Goal: Transaction & Acquisition: Purchase product/service

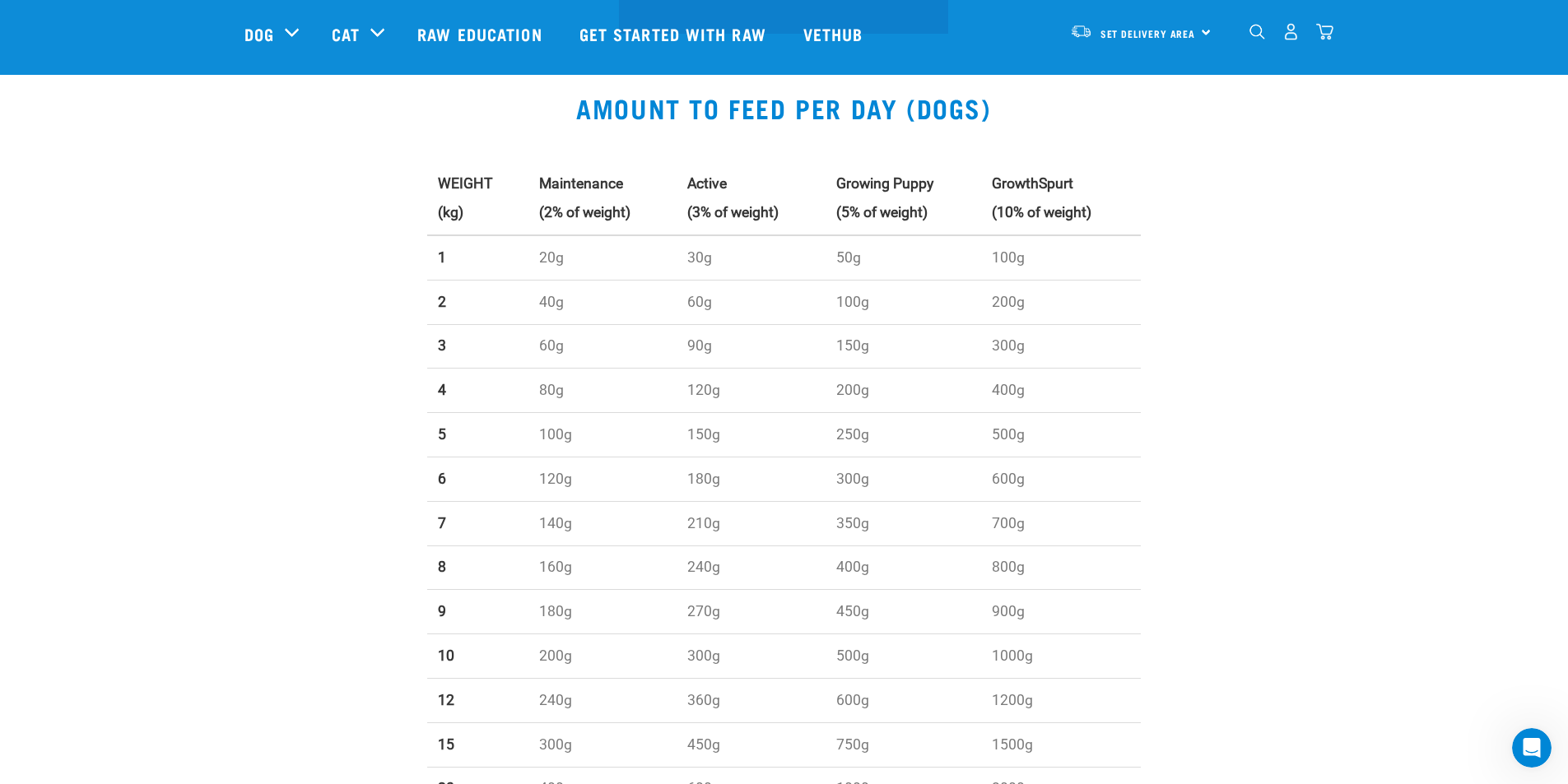
scroll to position [494, 0]
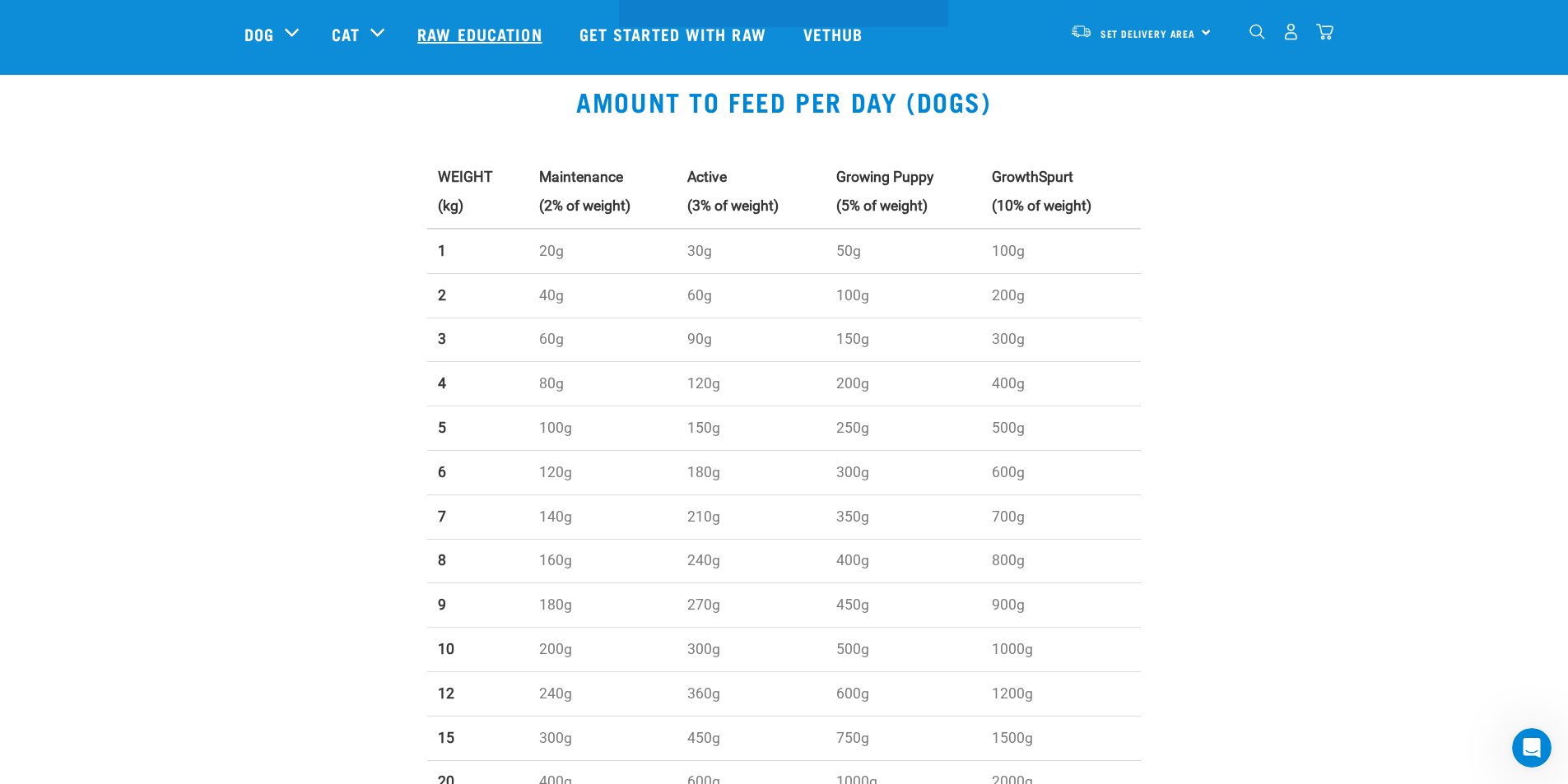
click at [513, 41] on link "Raw Education" at bounding box center [481, 33] width 161 height 66
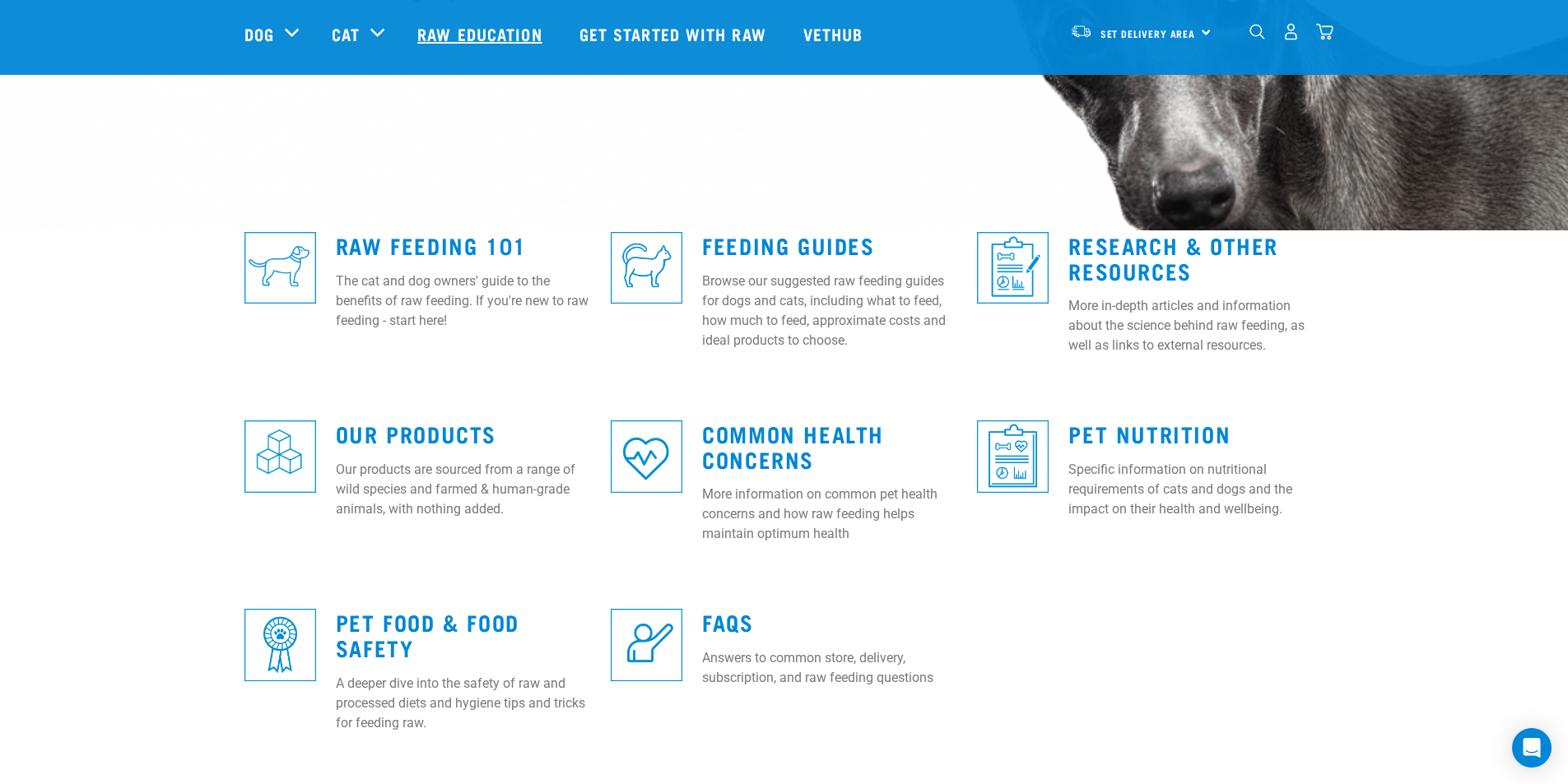
scroll to position [412, 0]
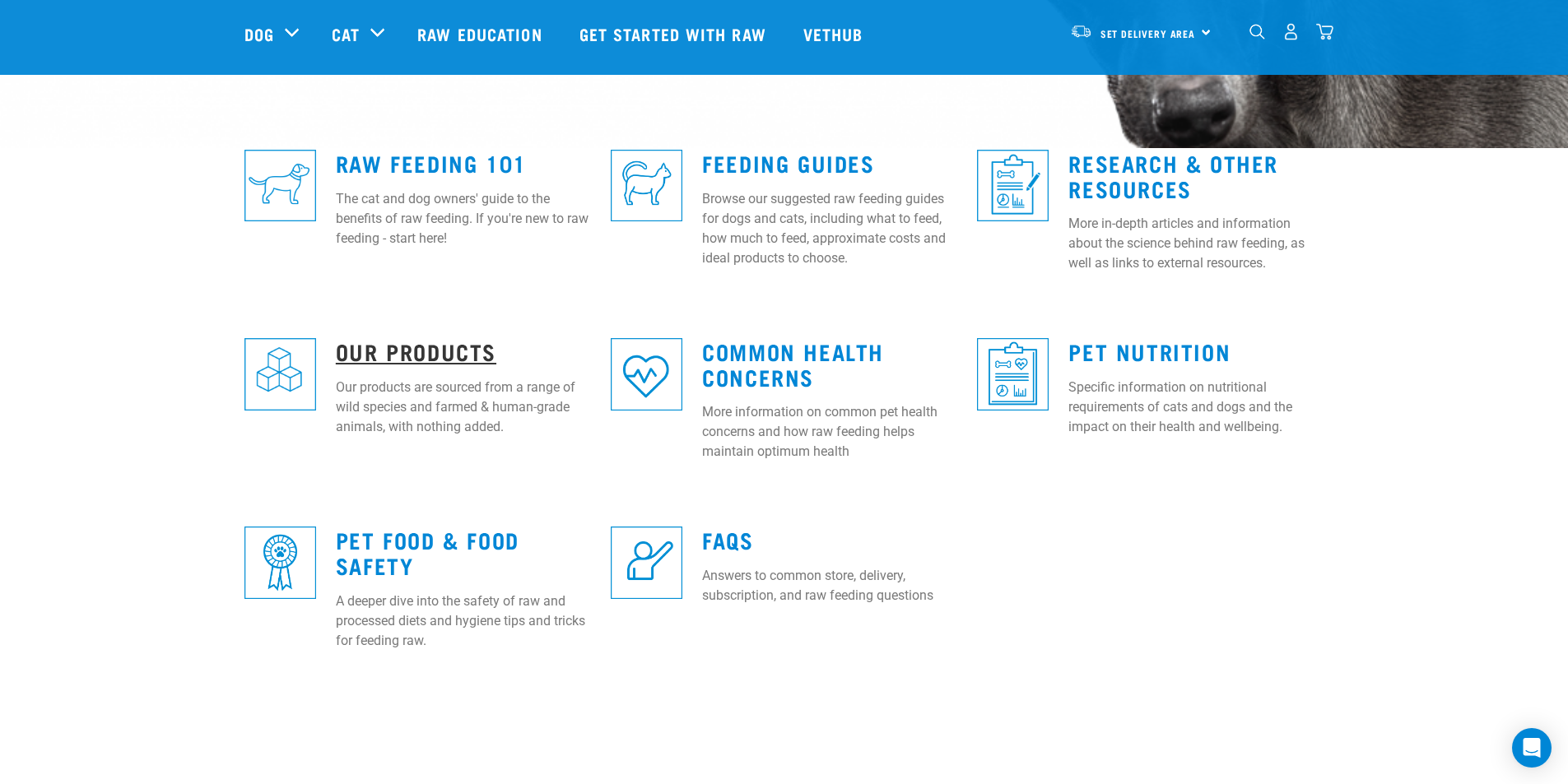
click at [401, 356] on link "Our Products" at bounding box center [416, 351] width 161 height 12
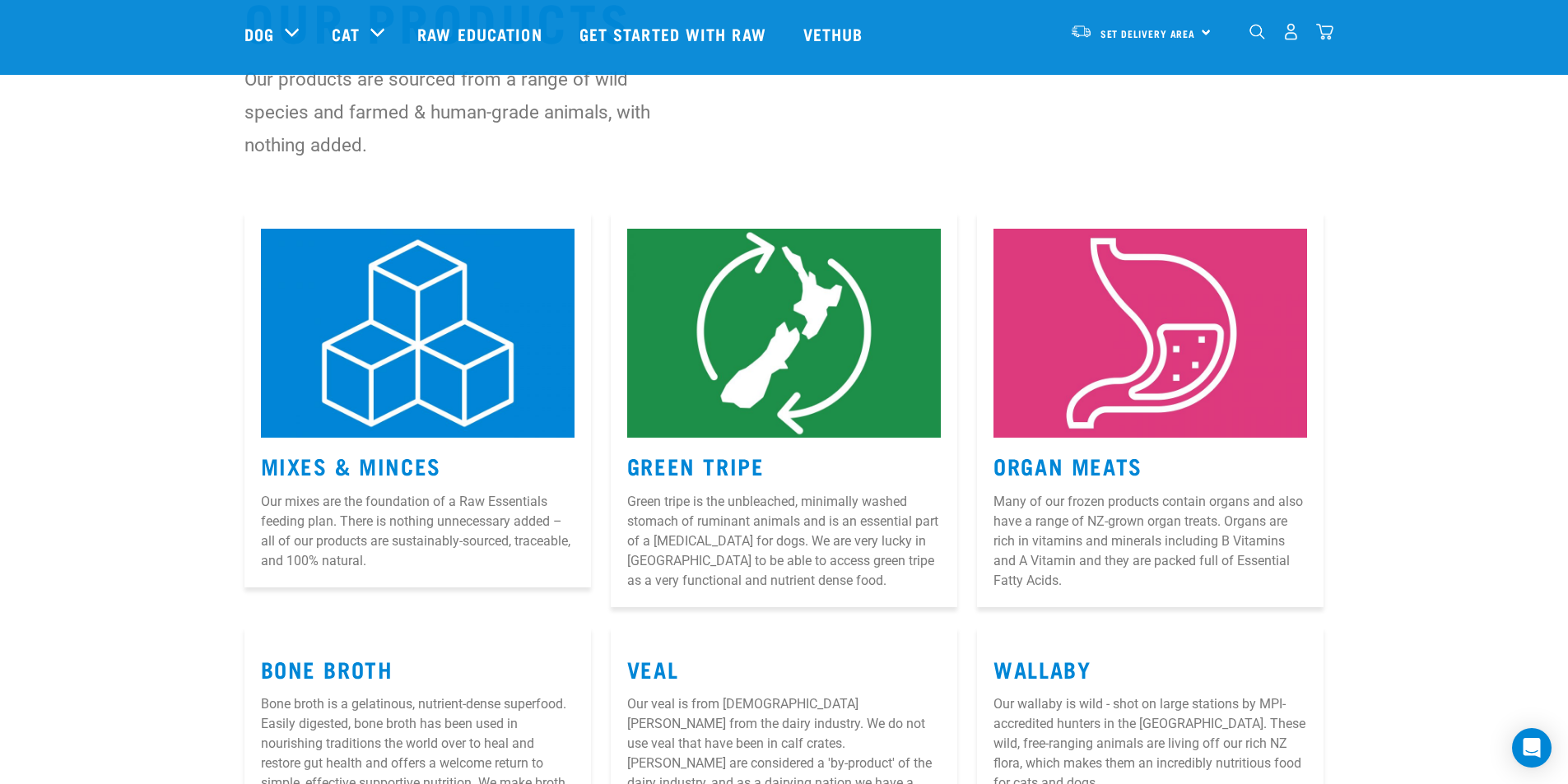
scroll to position [165, 0]
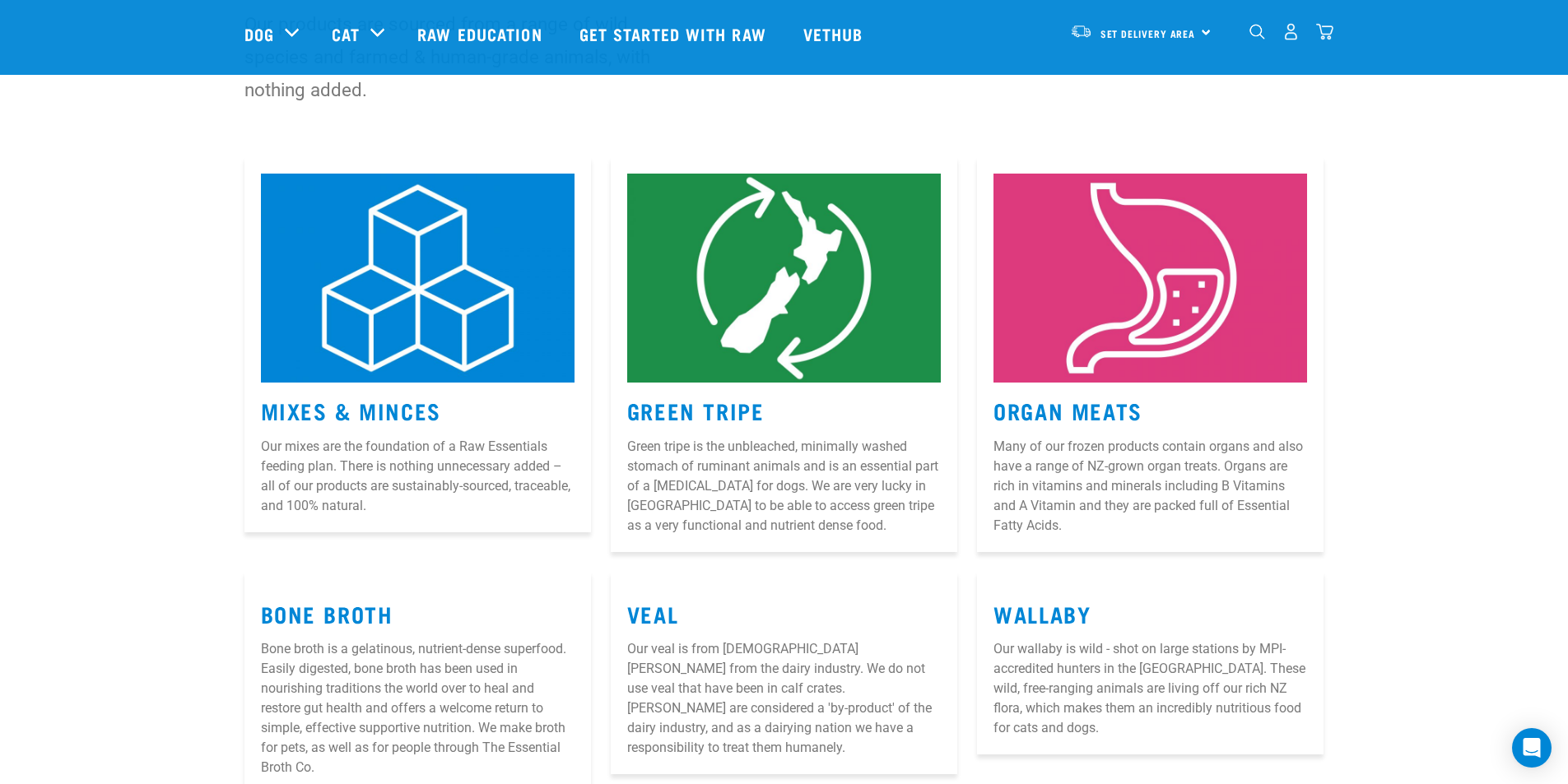
click at [772, 340] on img at bounding box center [784, 278] width 314 height 209
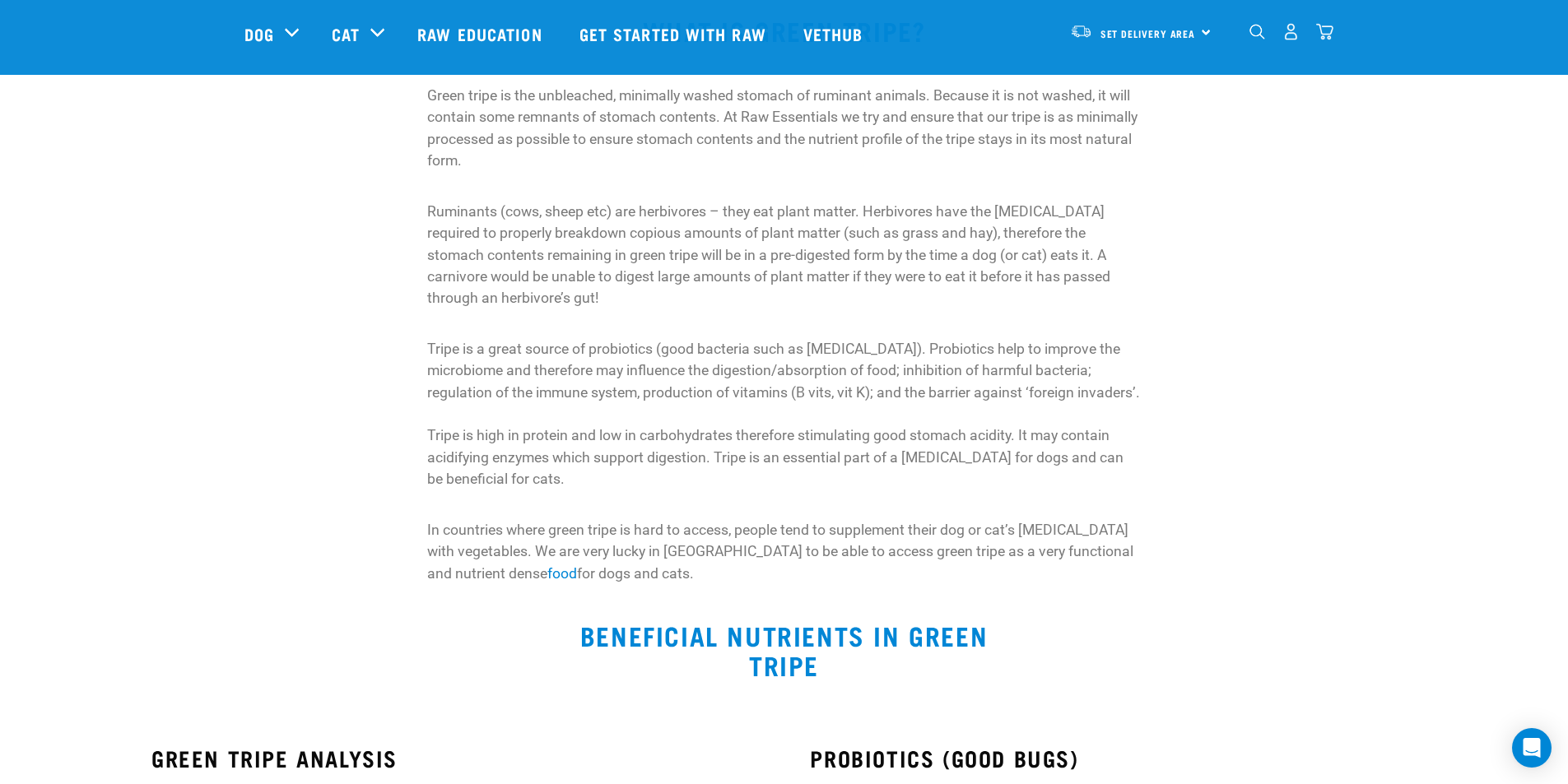
scroll to position [494, 0]
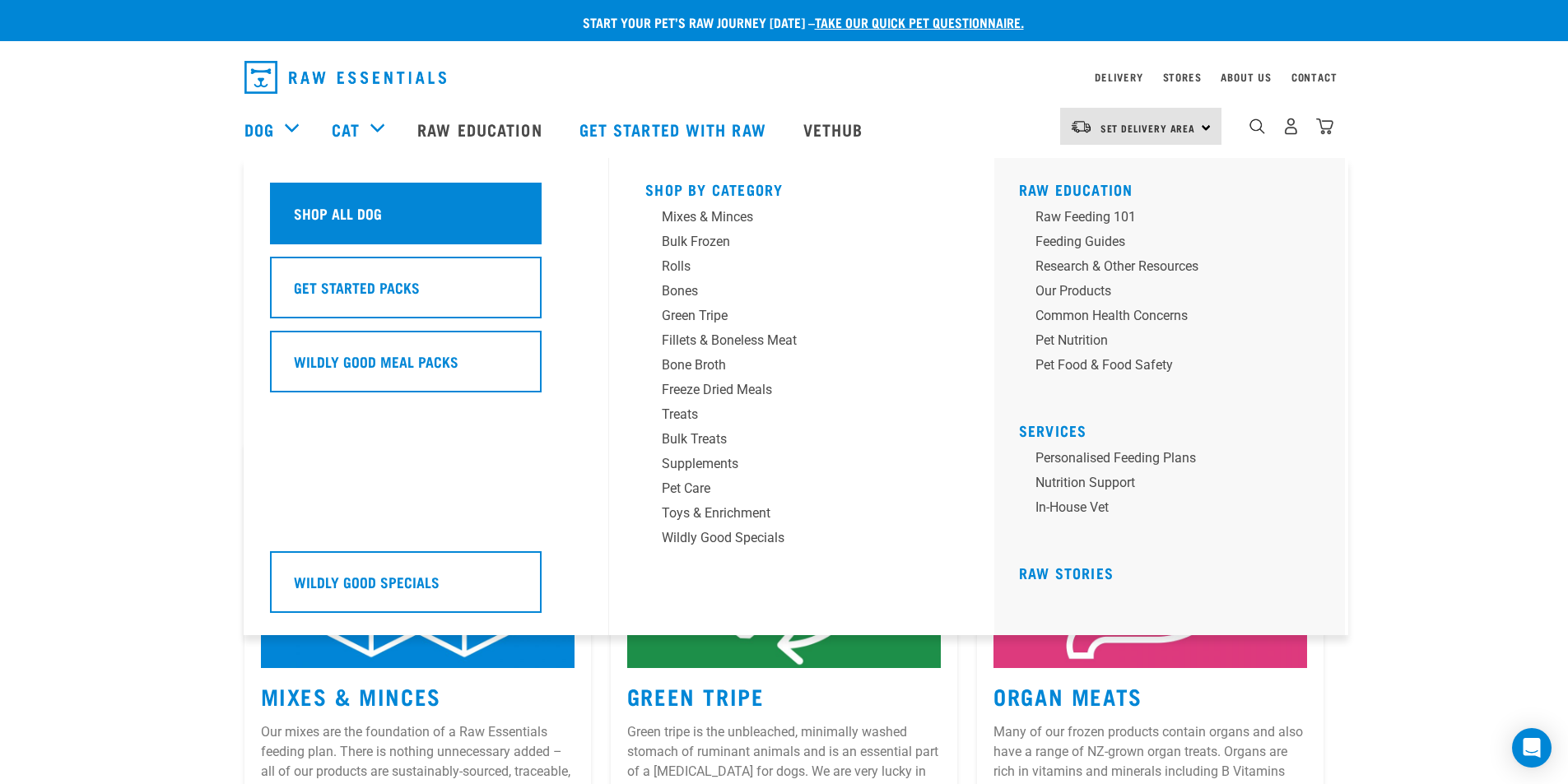
click at [326, 196] on div "Shop All Dog" at bounding box center [406, 214] width 272 height 61
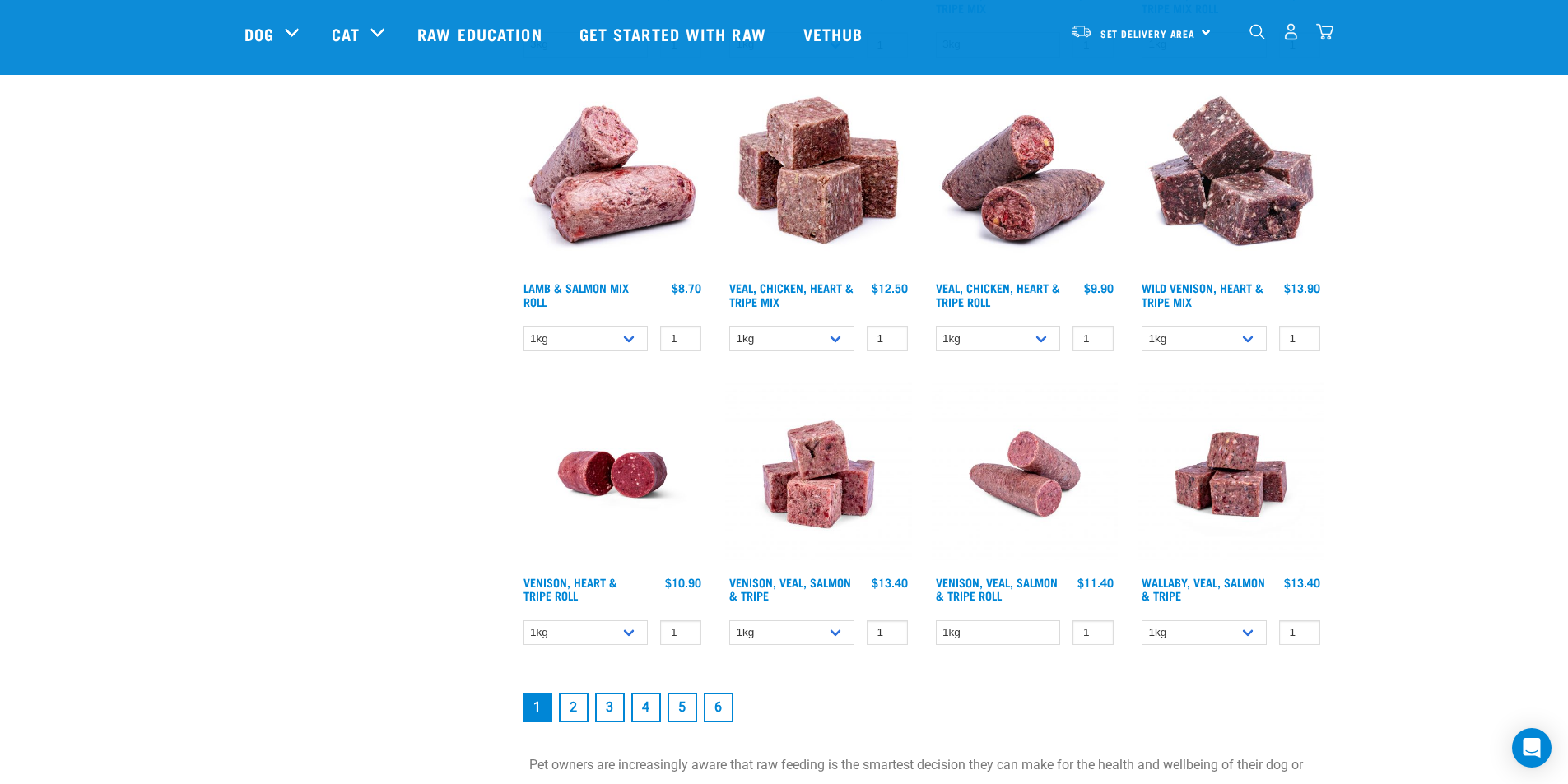
scroll to position [2057, 0]
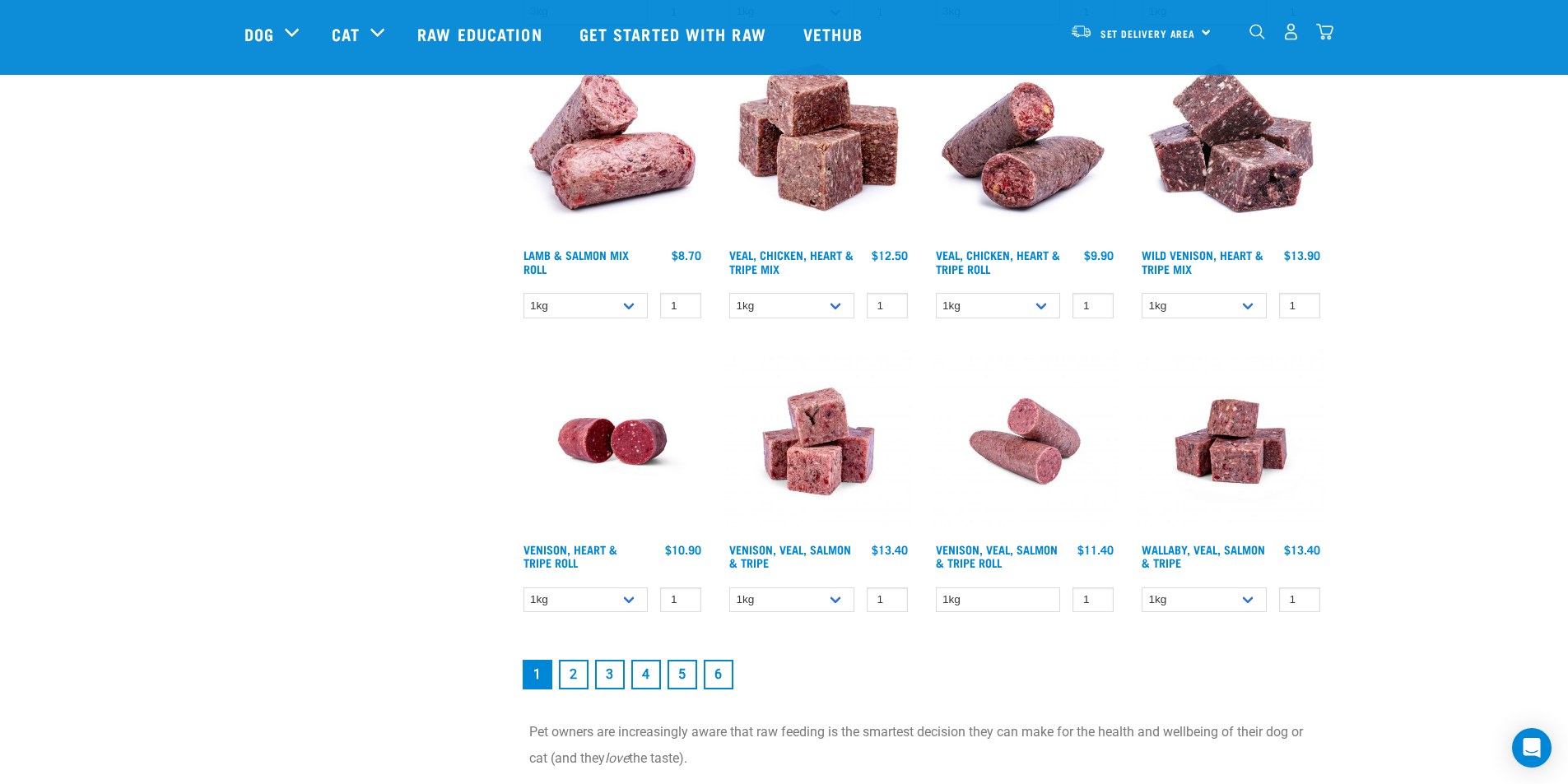
click at [586, 670] on link "2" at bounding box center [573, 674] width 30 height 30
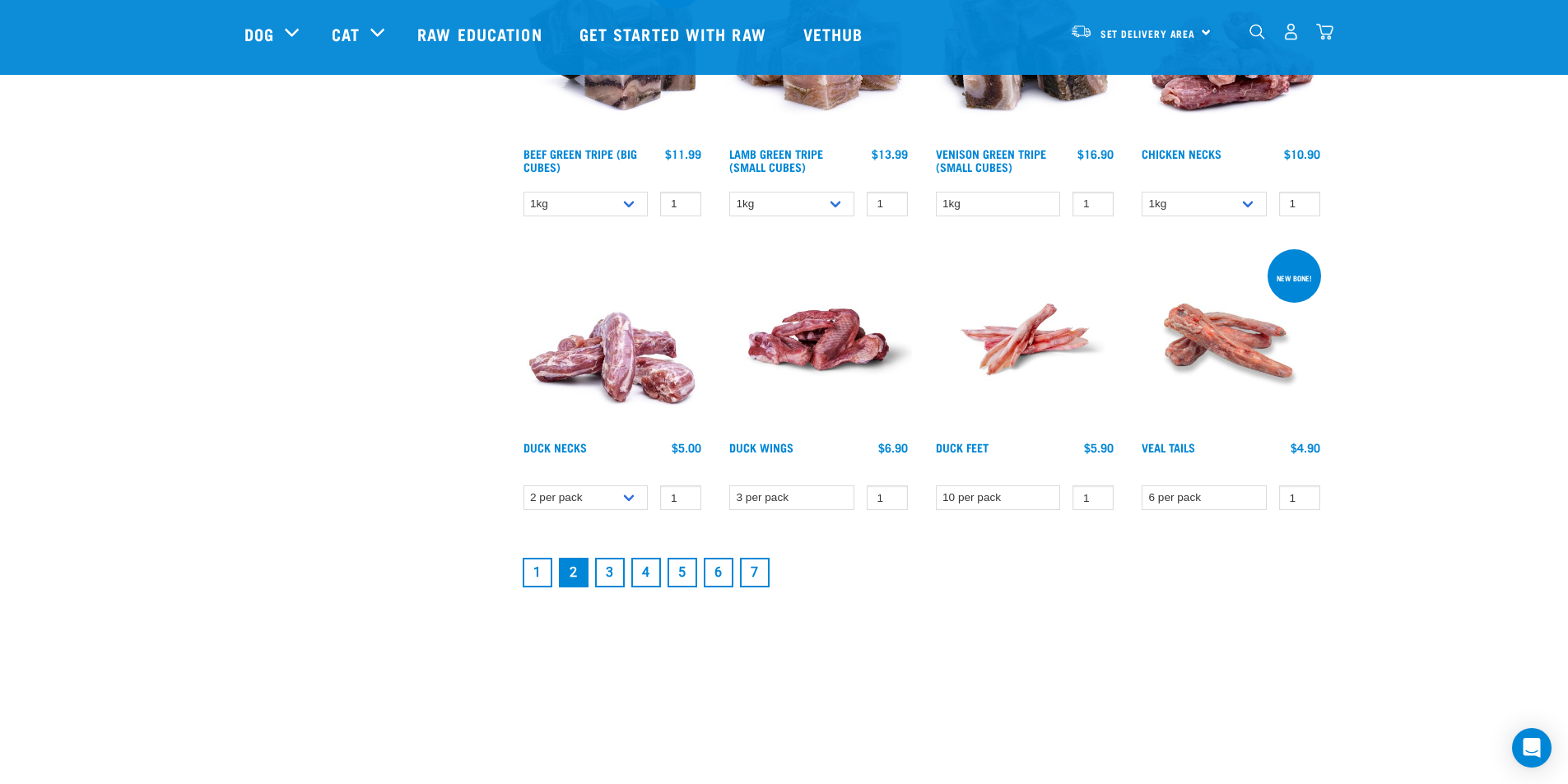
scroll to position [2057, 0]
click at [615, 578] on link "3" at bounding box center [609, 571] width 30 height 30
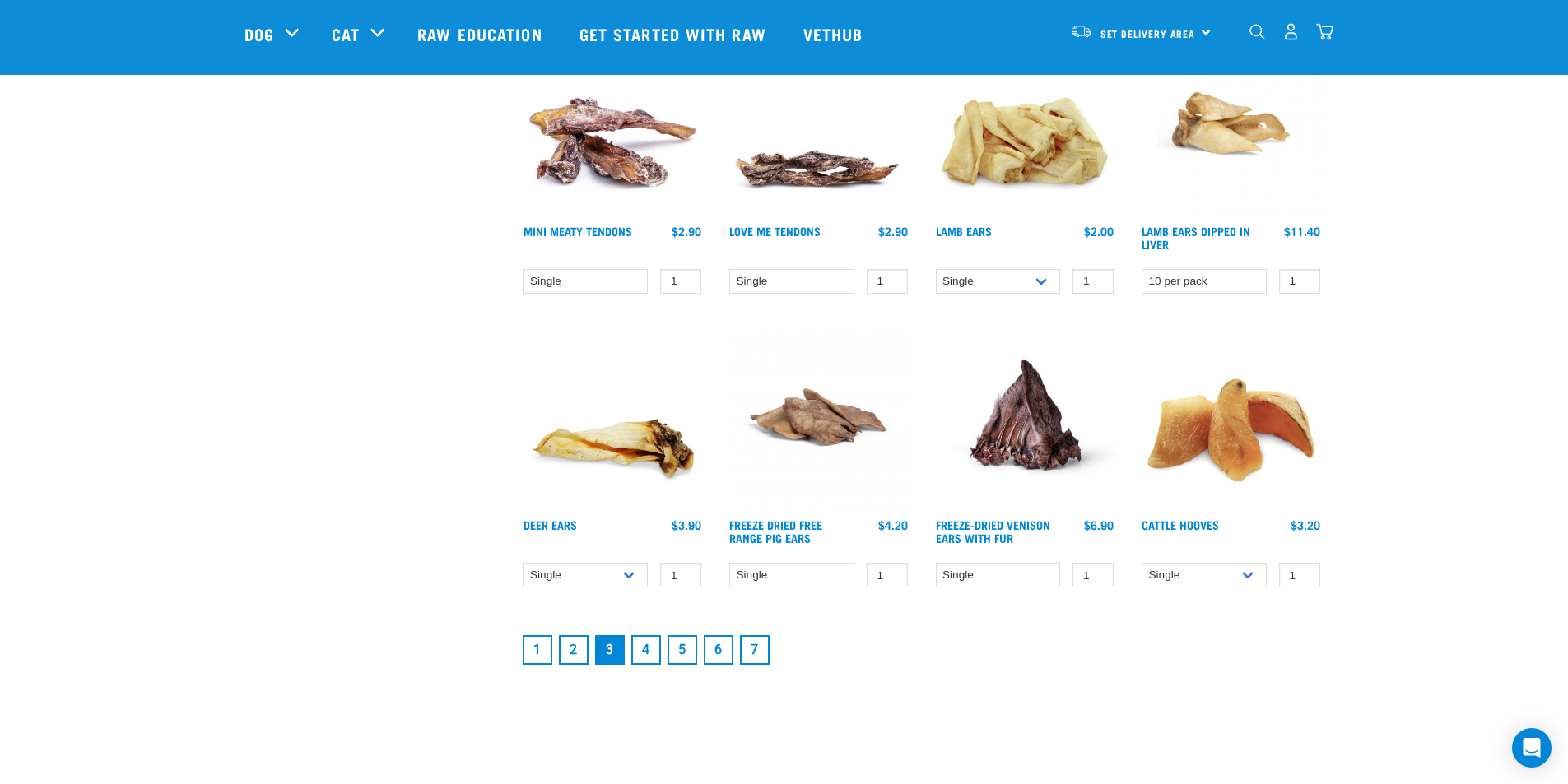
scroll to position [2057, 0]
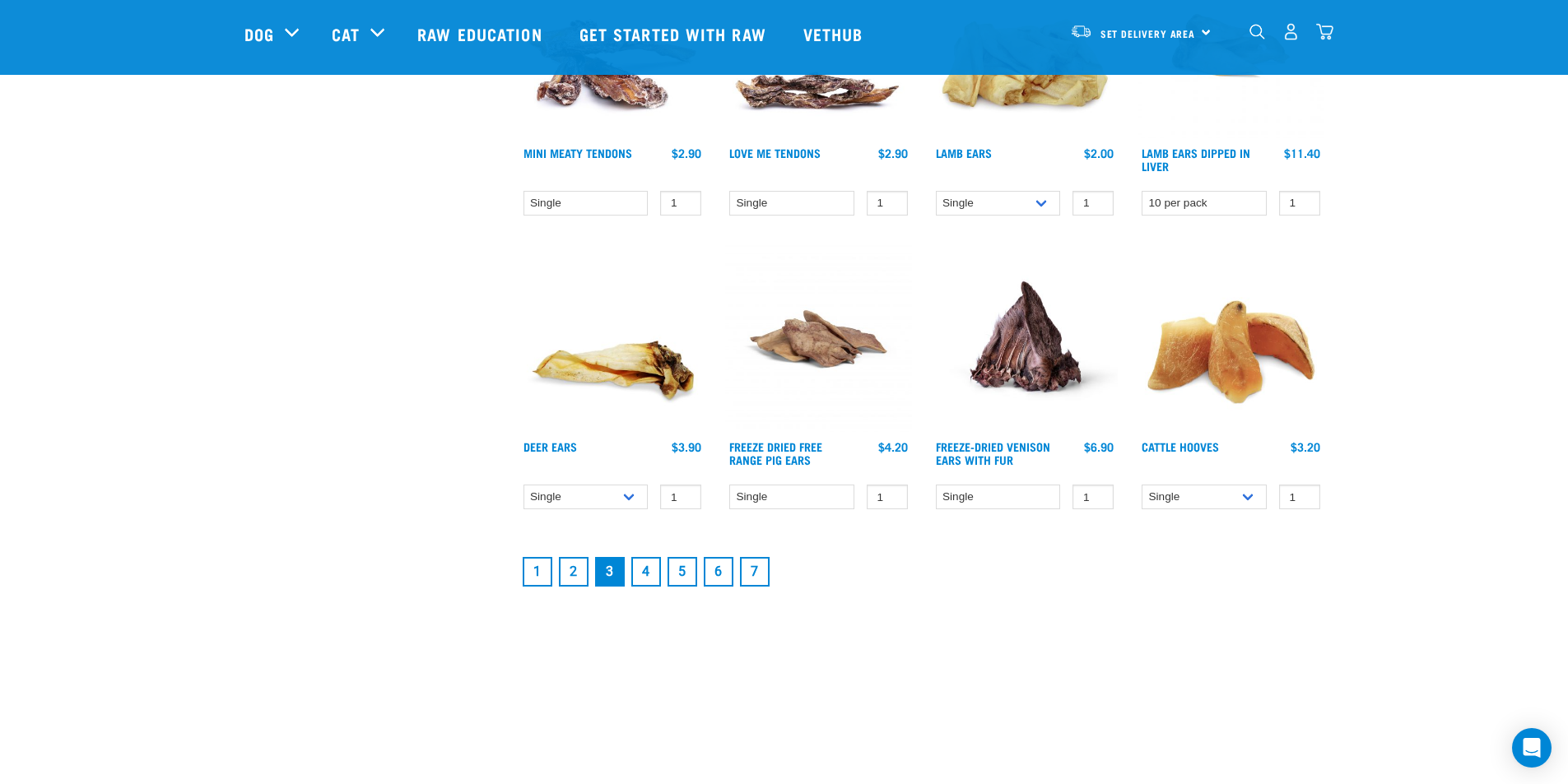
click at [637, 570] on link "4" at bounding box center [646, 571] width 30 height 30
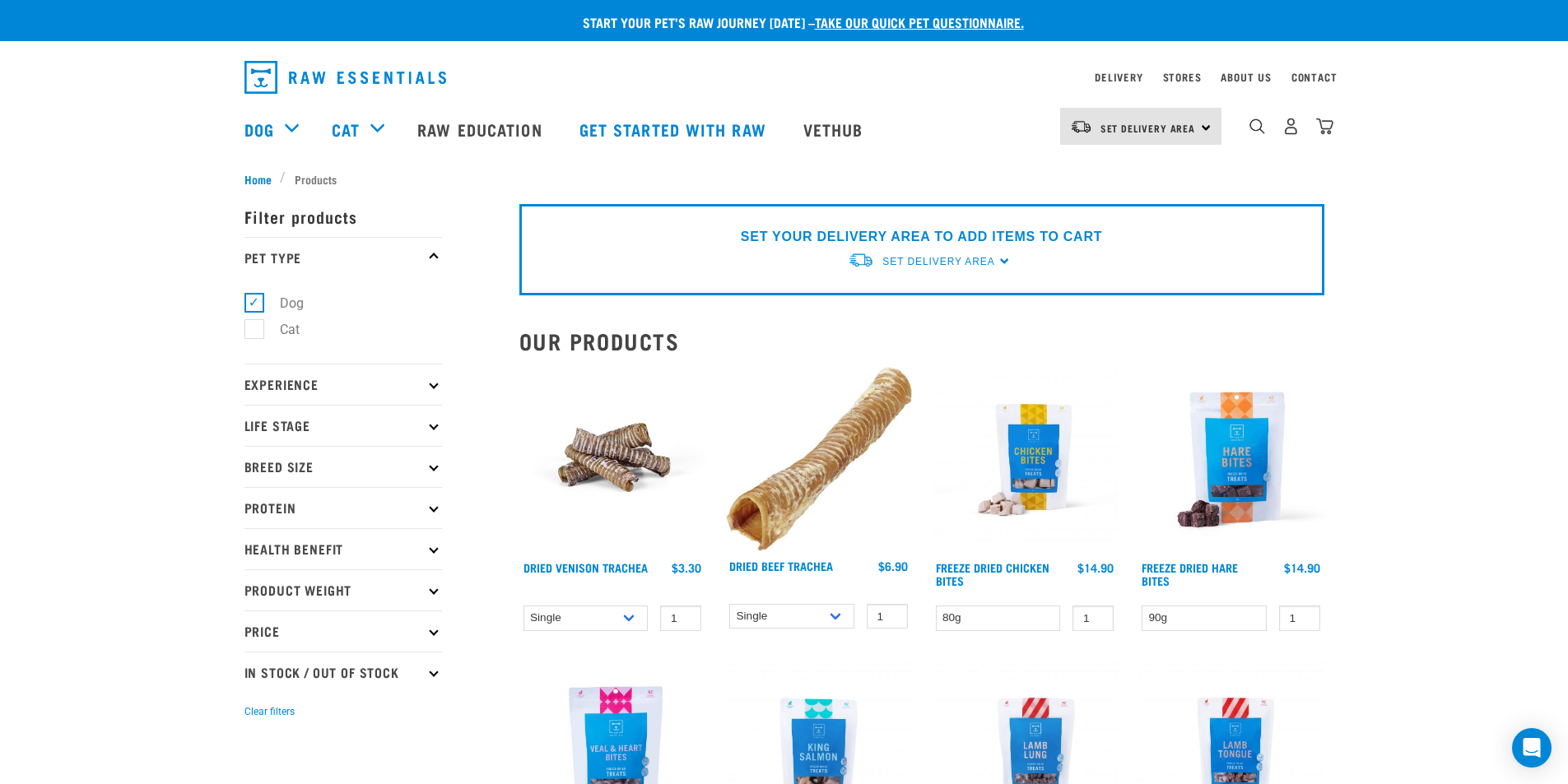
click at [352, 460] on p "Breed Size" at bounding box center [343, 466] width 197 height 41
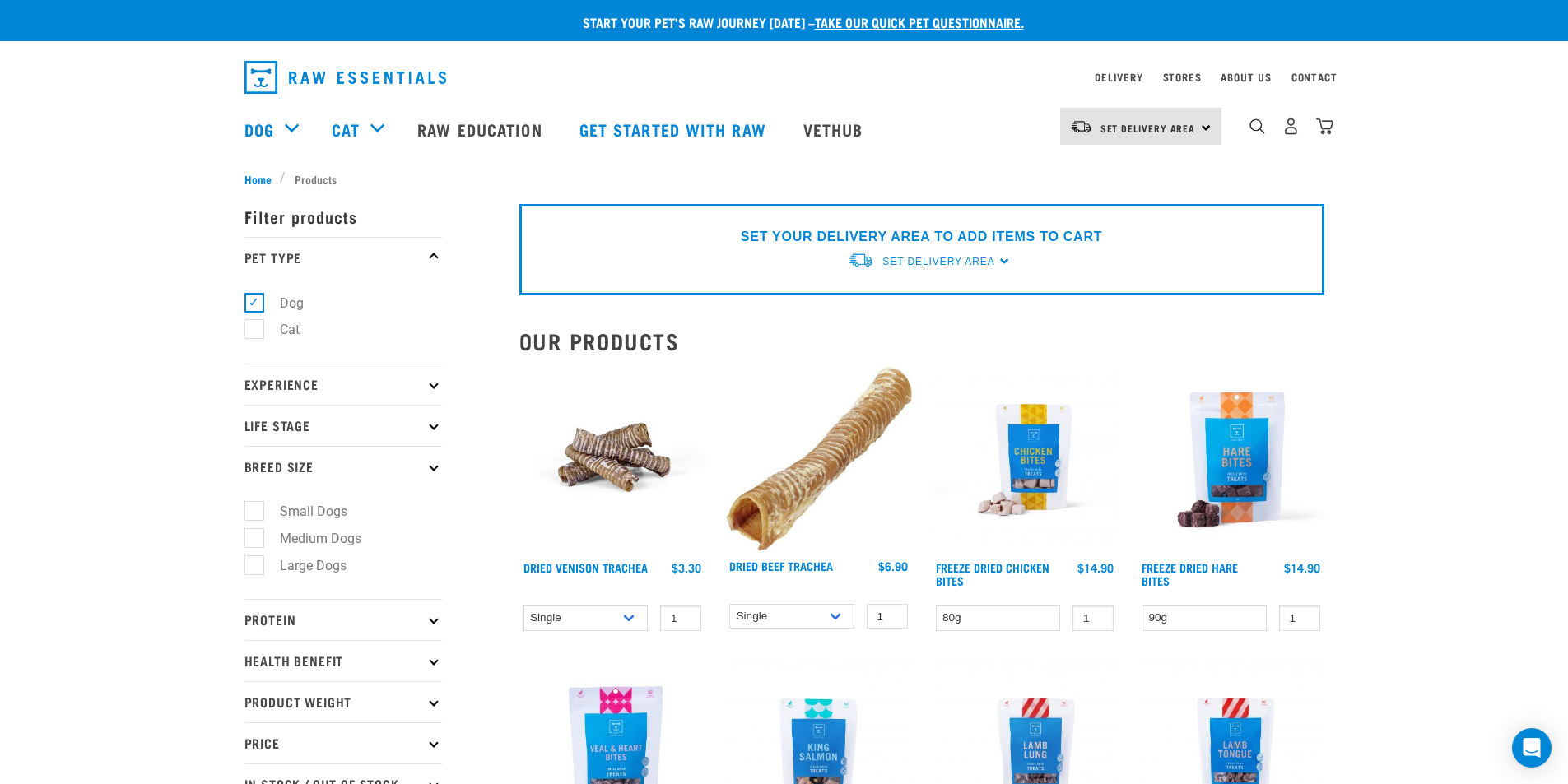
click at [258, 506] on label "Small Dogs" at bounding box center [304, 512] width 101 height 20
click at [255, 506] on input "Small Dogs" at bounding box center [250, 508] width 11 height 11
checkbox input "true"
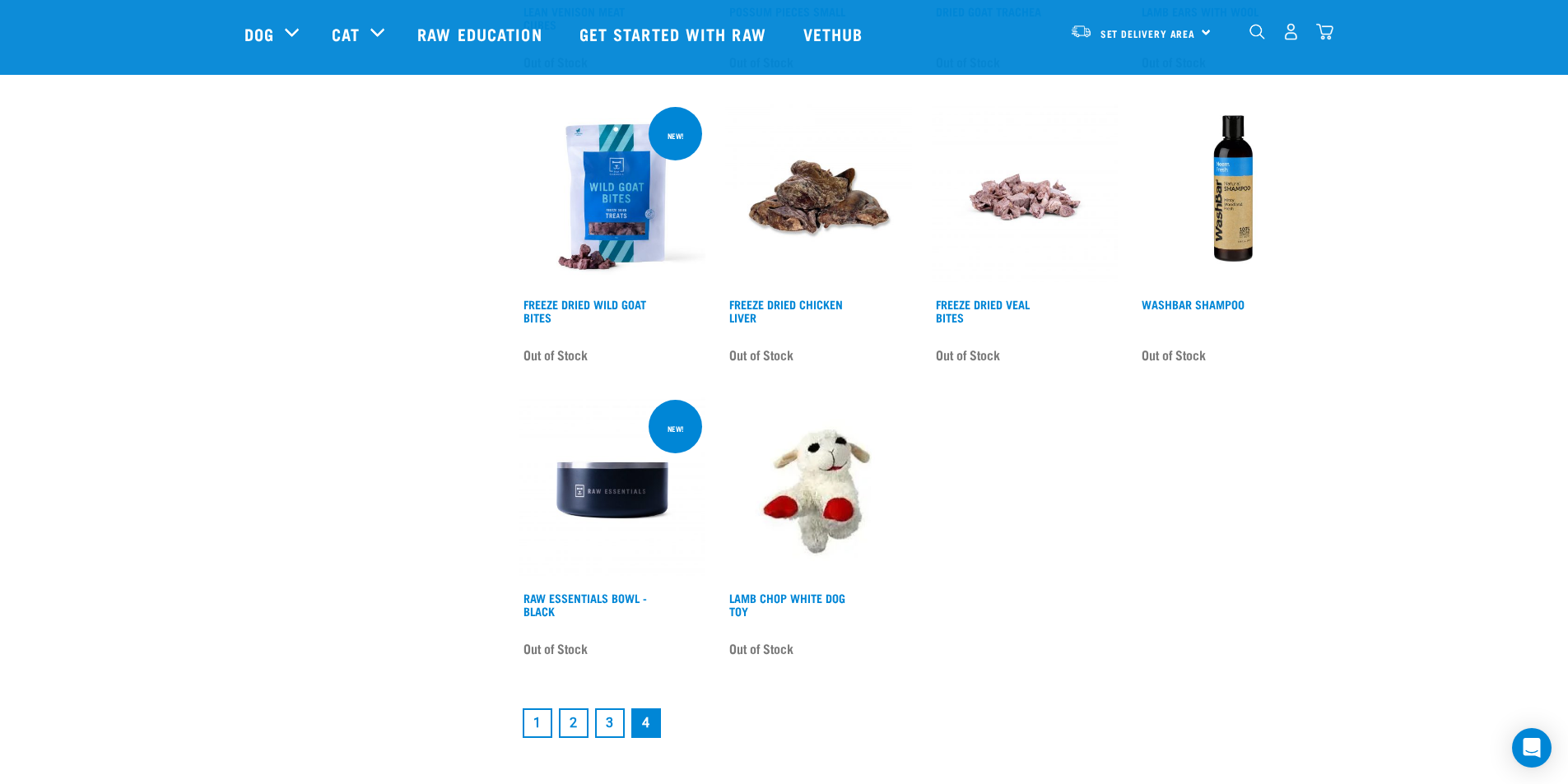
scroll to position [1398, 0]
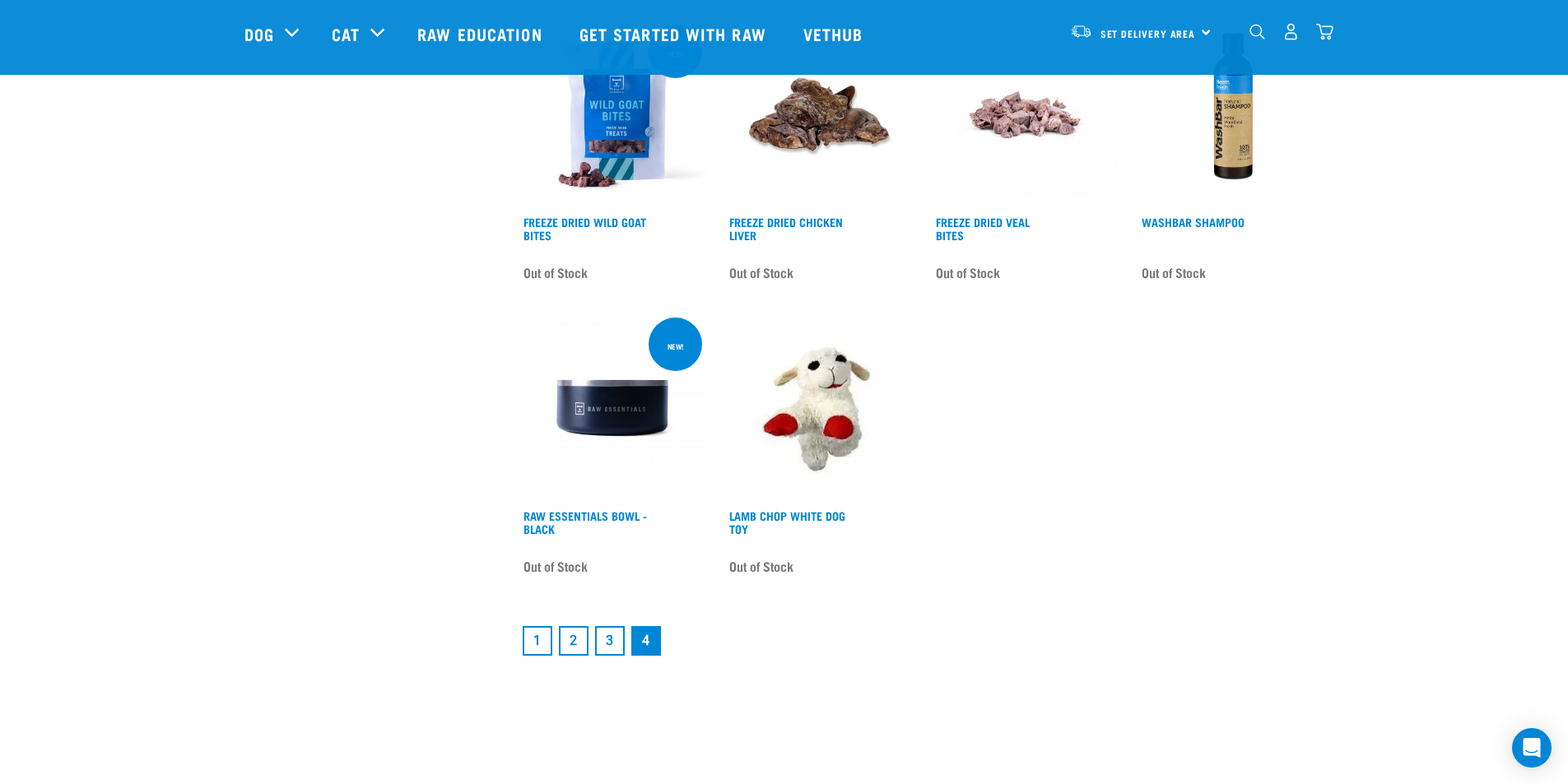
click at [578, 632] on link "2" at bounding box center [573, 641] width 30 height 30
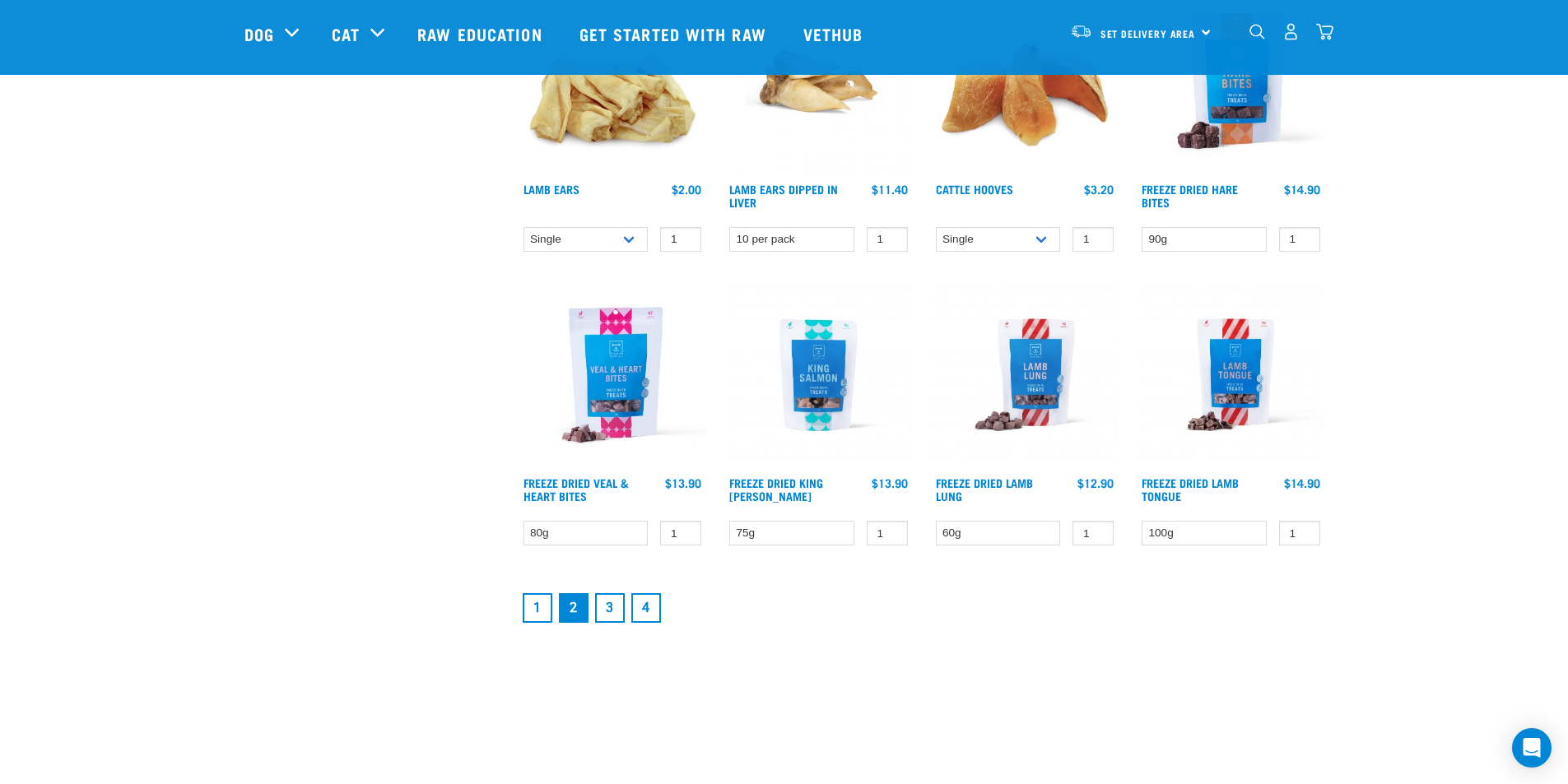
scroll to position [2057, 0]
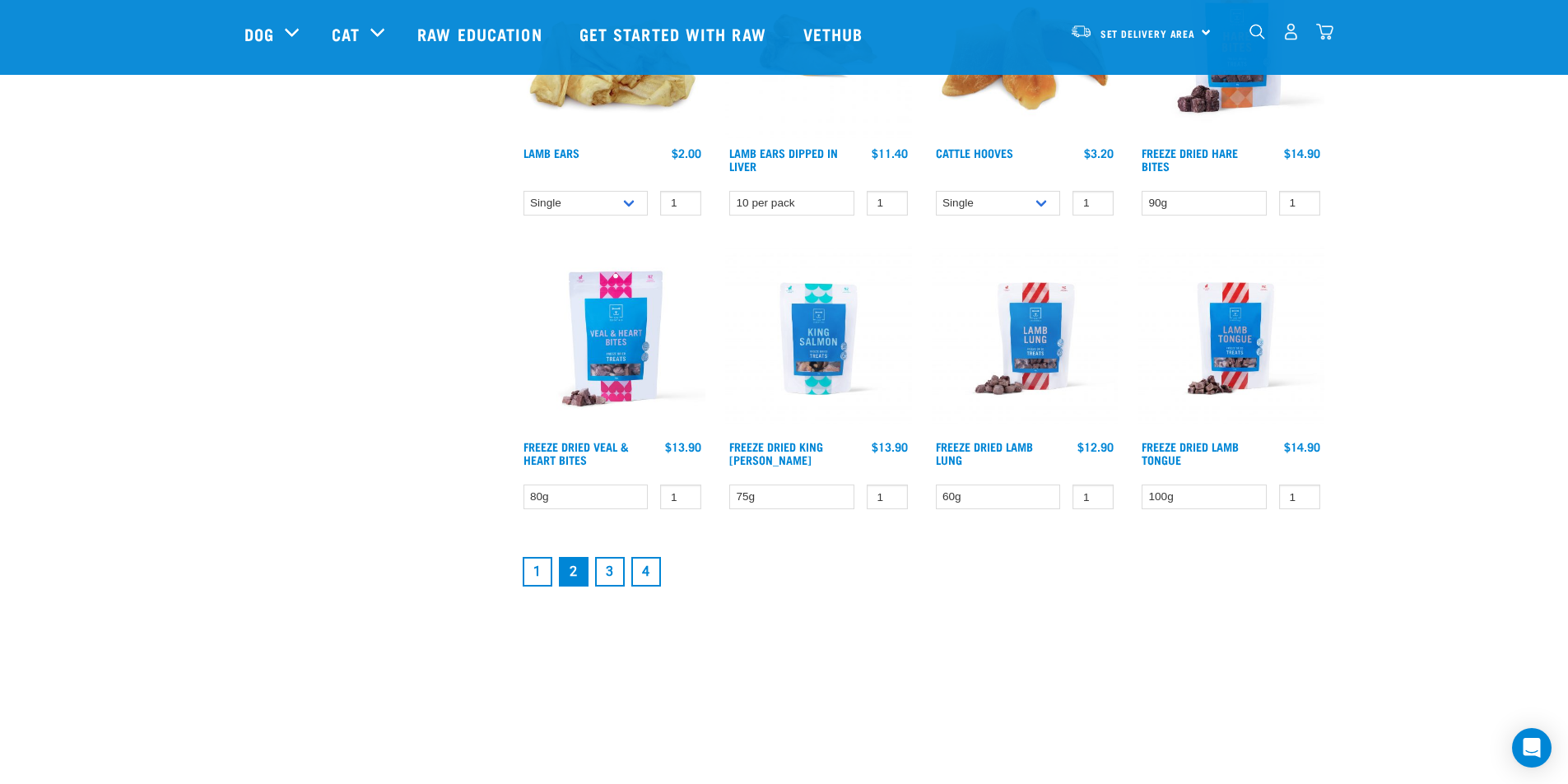
click at [609, 570] on link "3" at bounding box center [609, 571] width 30 height 30
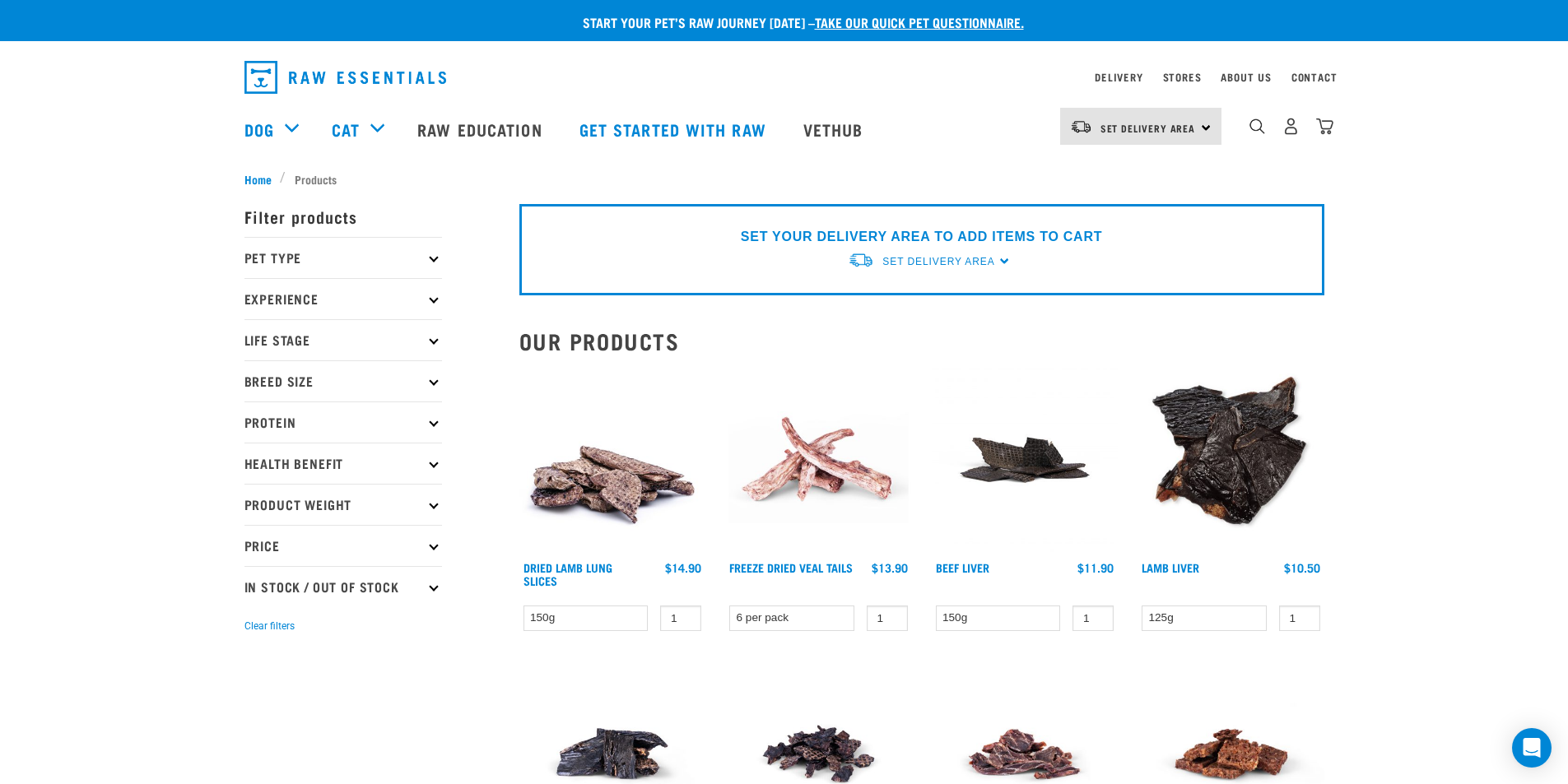
click at [279, 422] on p "Protein" at bounding box center [343, 422] width 197 height 41
click at [288, 386] on p "Breed Size" at bounding box center [343, 381] width 197 height 41
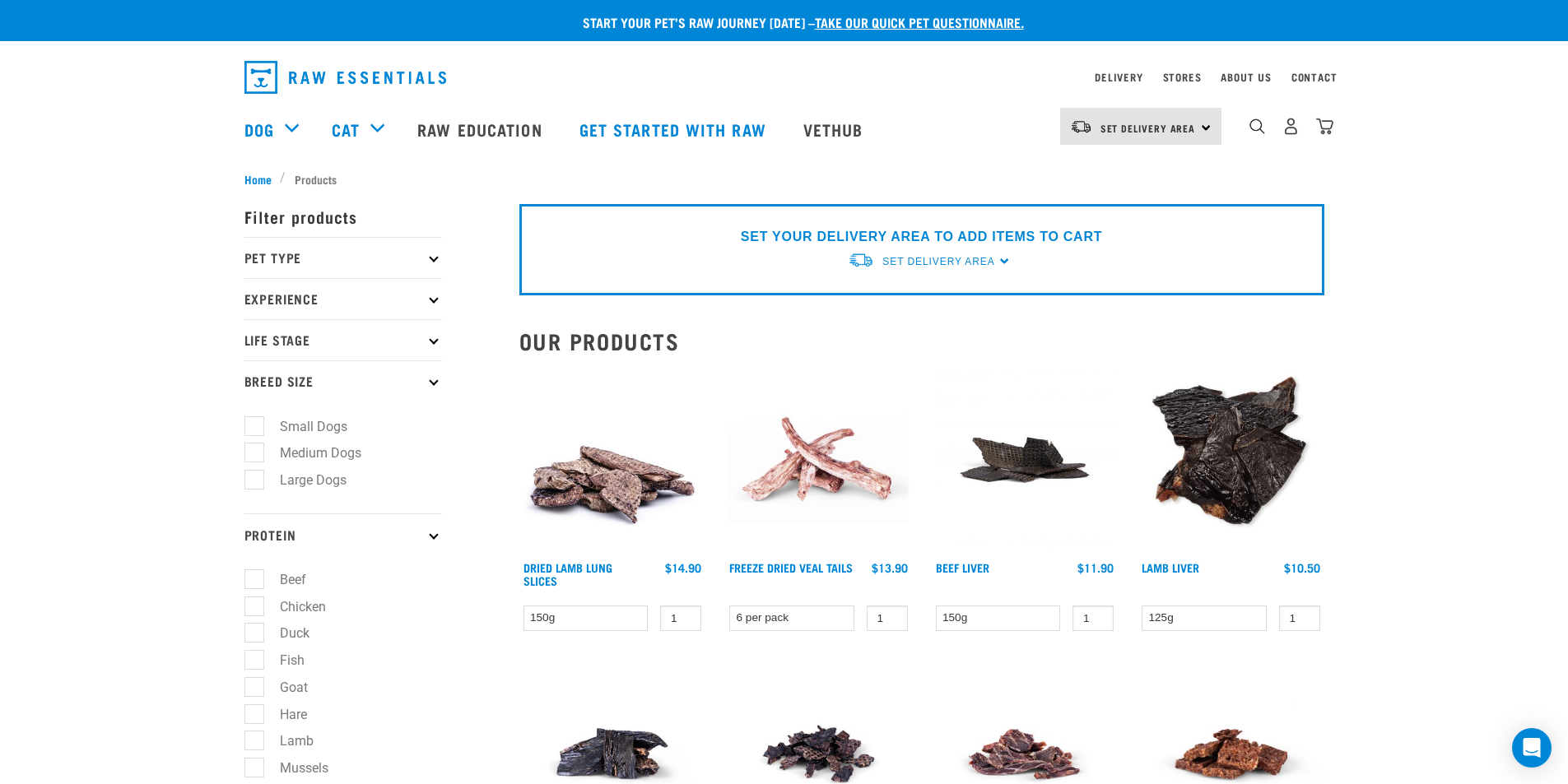
click at [279, 345] on p "Life Stage" at bounding box center [343, 340] width 197 height 41
click at [257, 434] on label "Puppy" at bounding box center [289, 439] width 70 height 20
click at [255, 434] on input "Puppy" at bounding box center [250, 436] width 11 height 11
checkbox input "true"
click at [254, 596] on label "Small Dogs" at bounding box center [304, 592] width 101 height 20
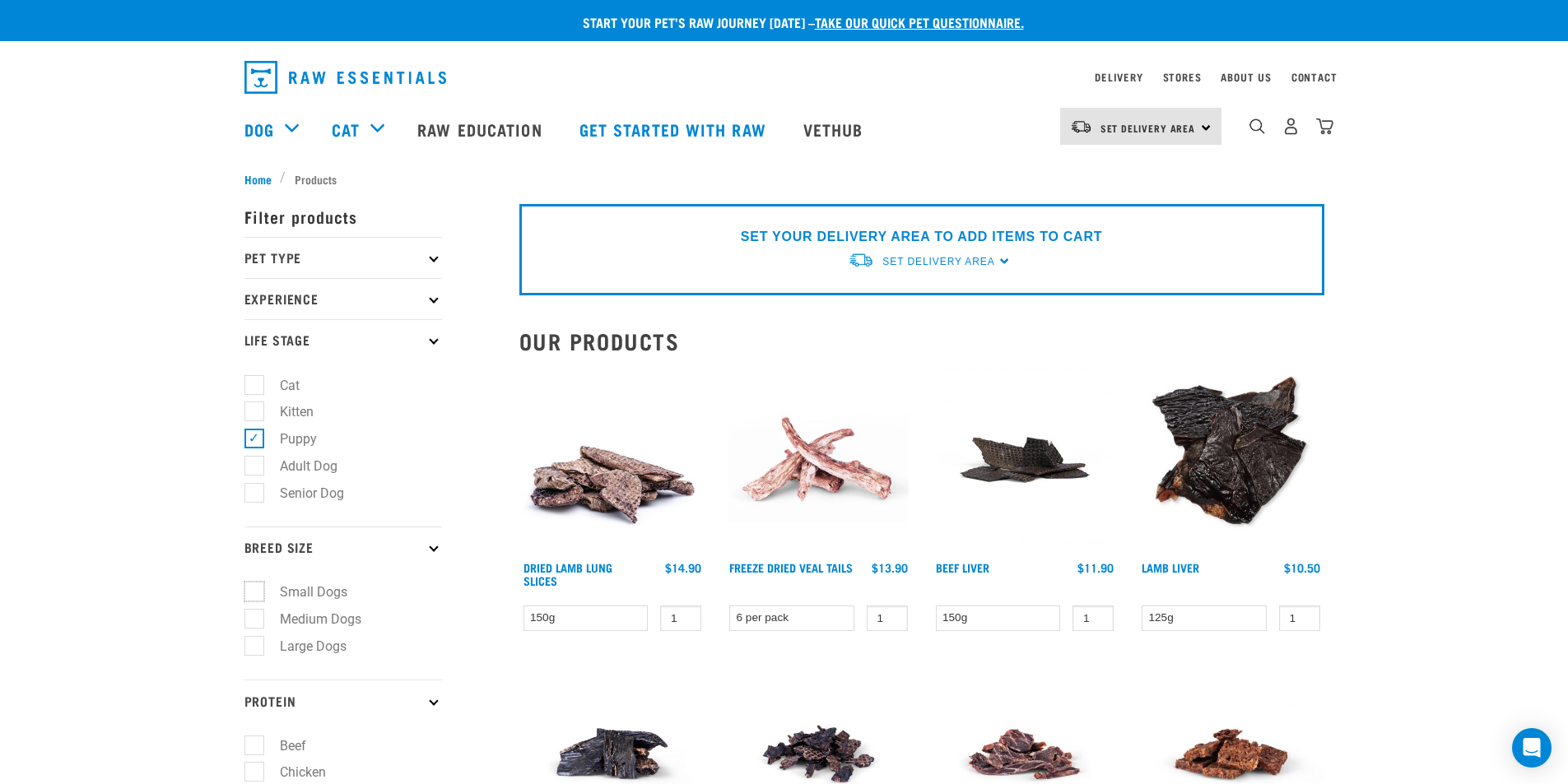
click at [251, 594] on input "Small Dogs" at bounding box center [250, 589] width 11 height 11
checkbox input "true"
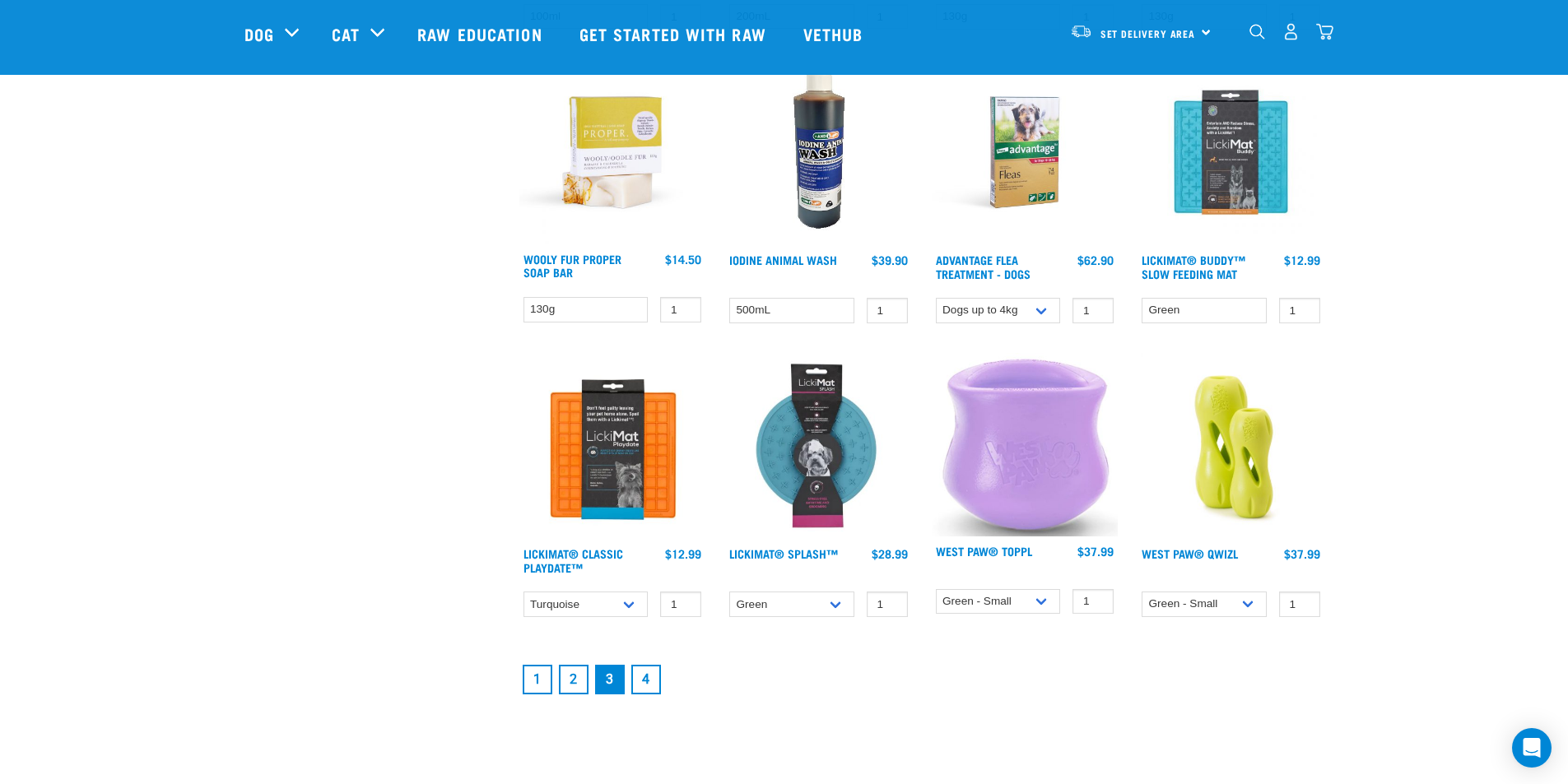
scroll to position [1975, 0]
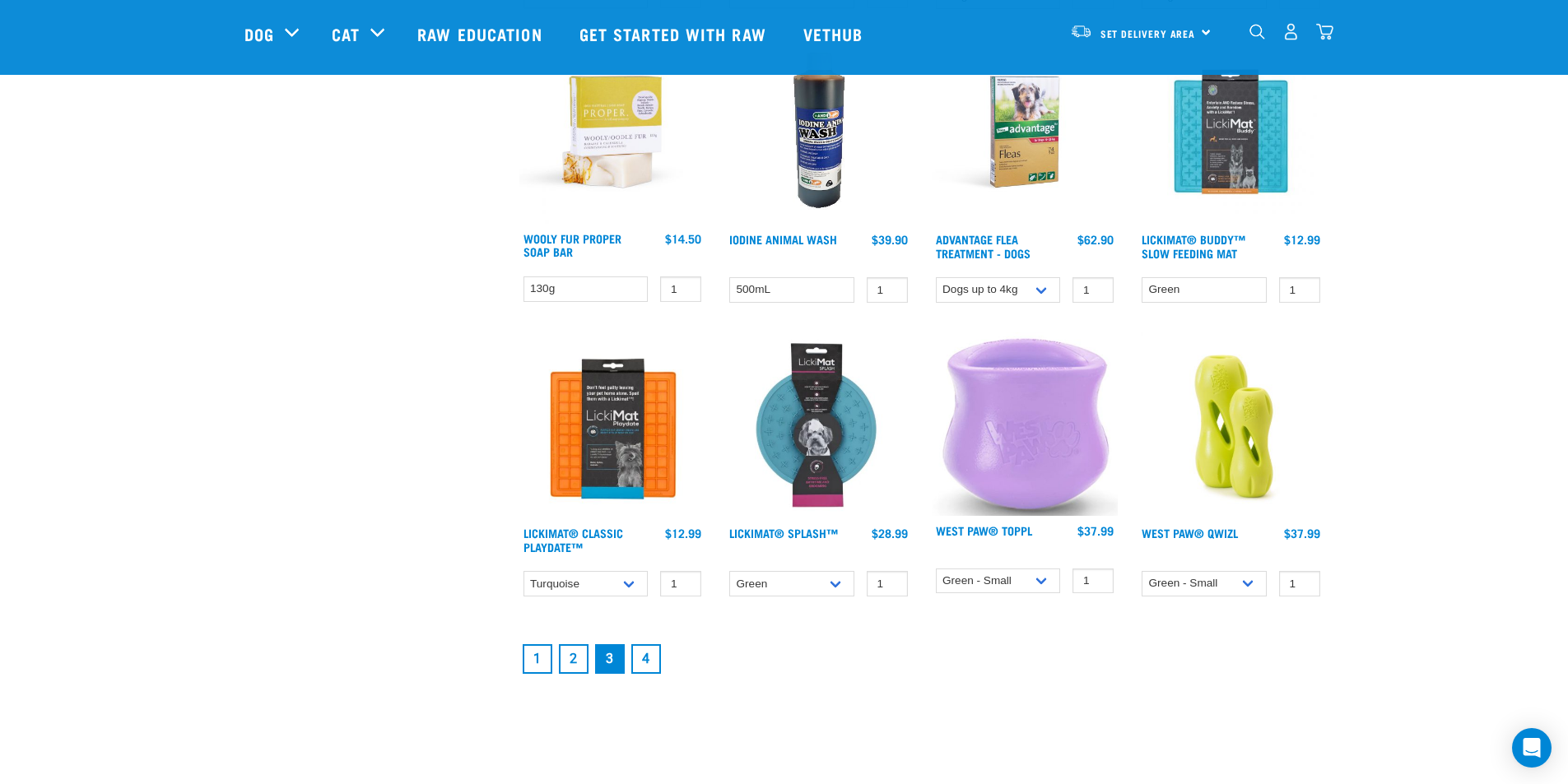
click at [535, 659] on link "1" at bounding box center [537, 658] width 30 height 30
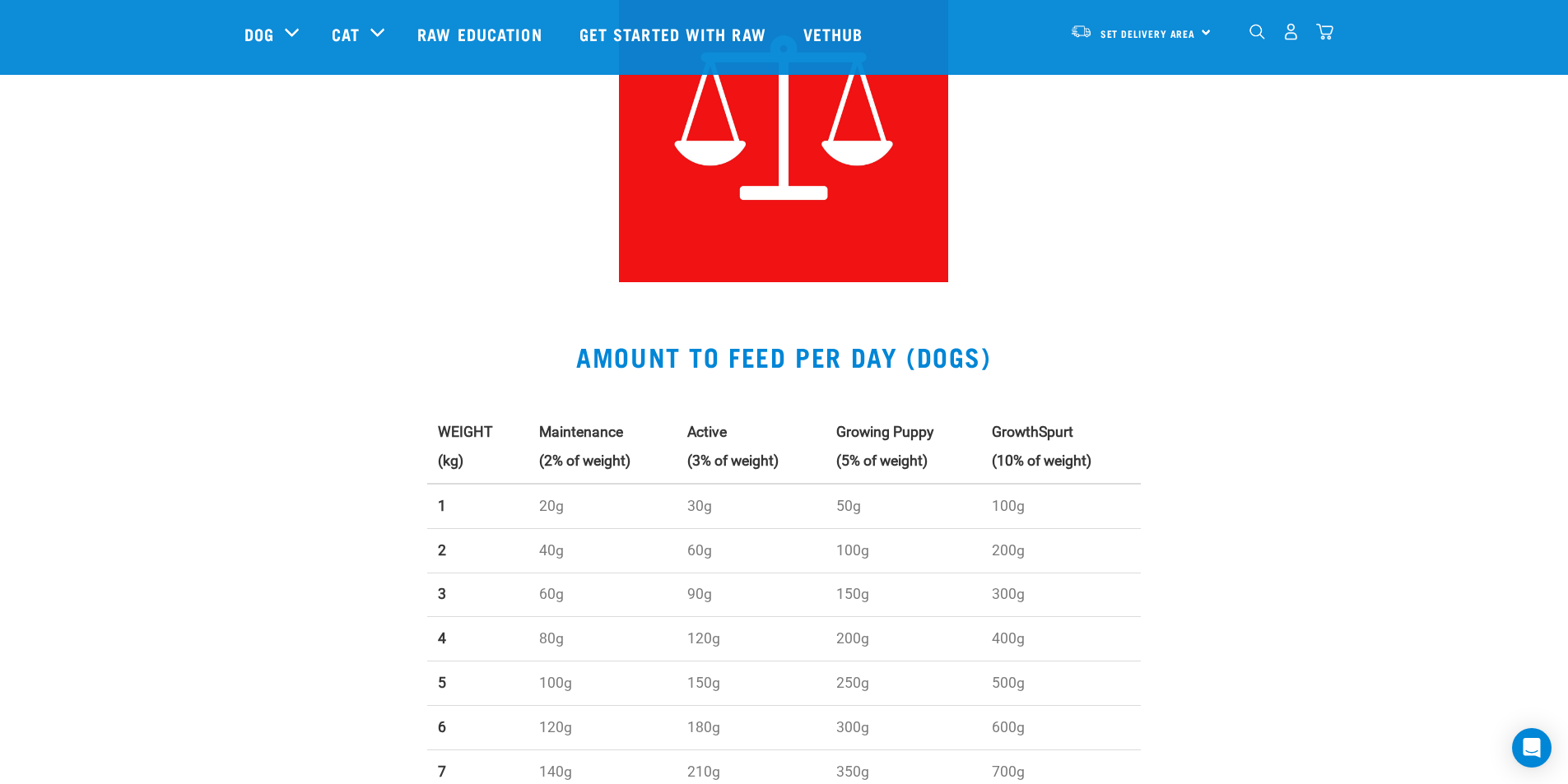
scroll to position [247, 0]
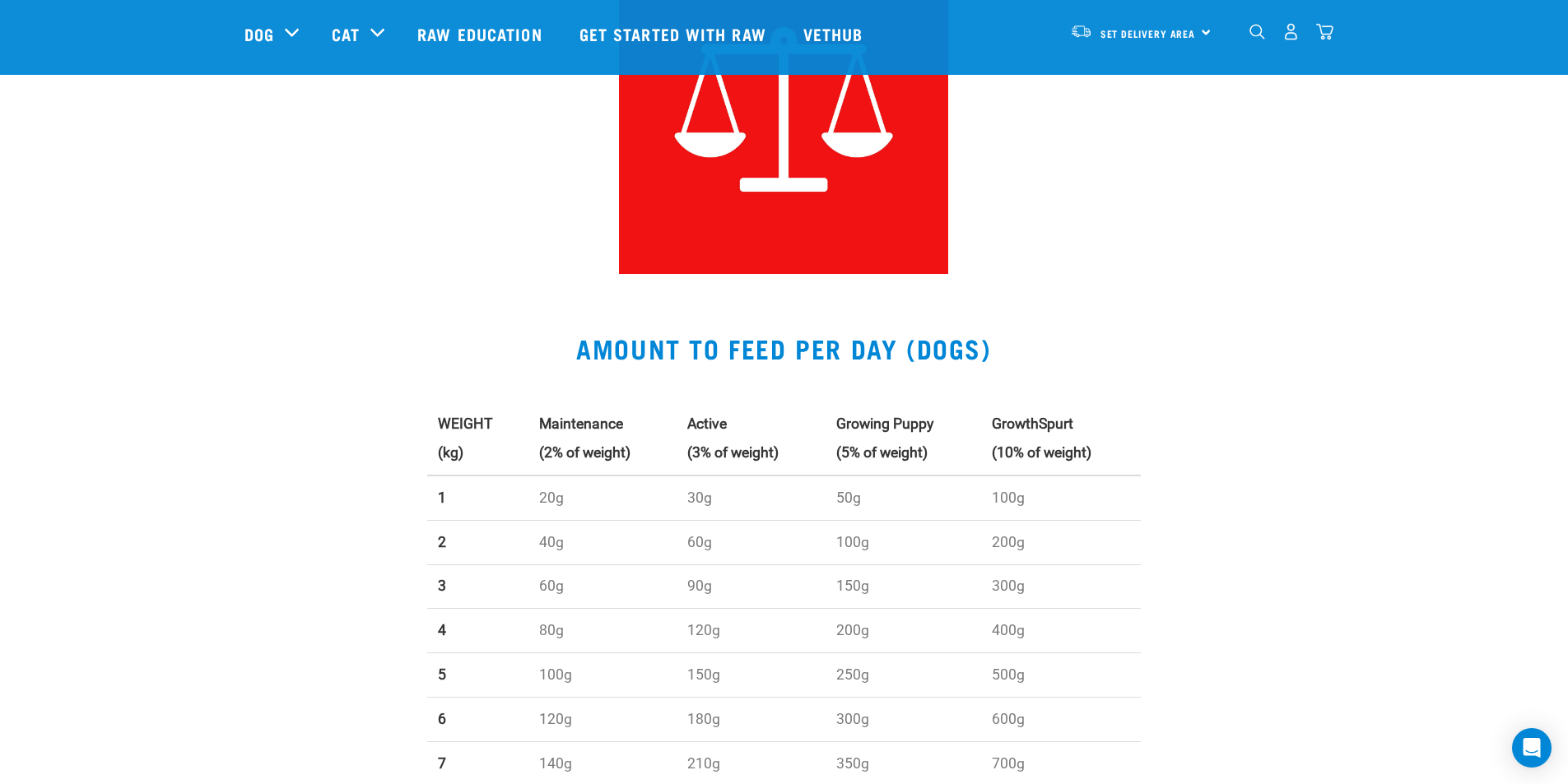
click at [1203, 335] on h2 "AMOUNT TO FEED PER DAY (DOGS)" at bounding box center [784, 348] width 1080 height 30
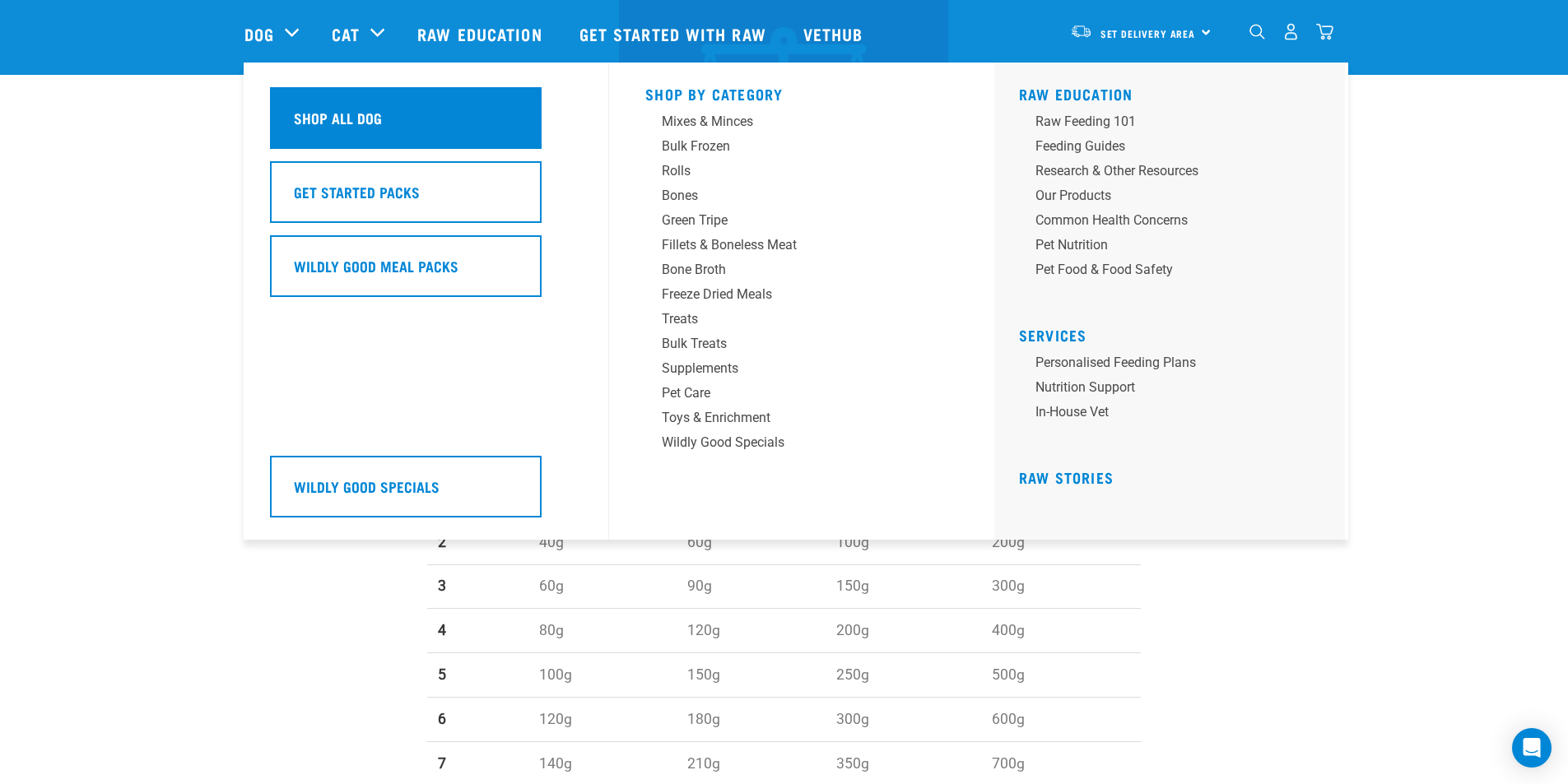
click at [315, 102] on div "Shop All Dog" at bounding box center [406, 118] width 272 height 61
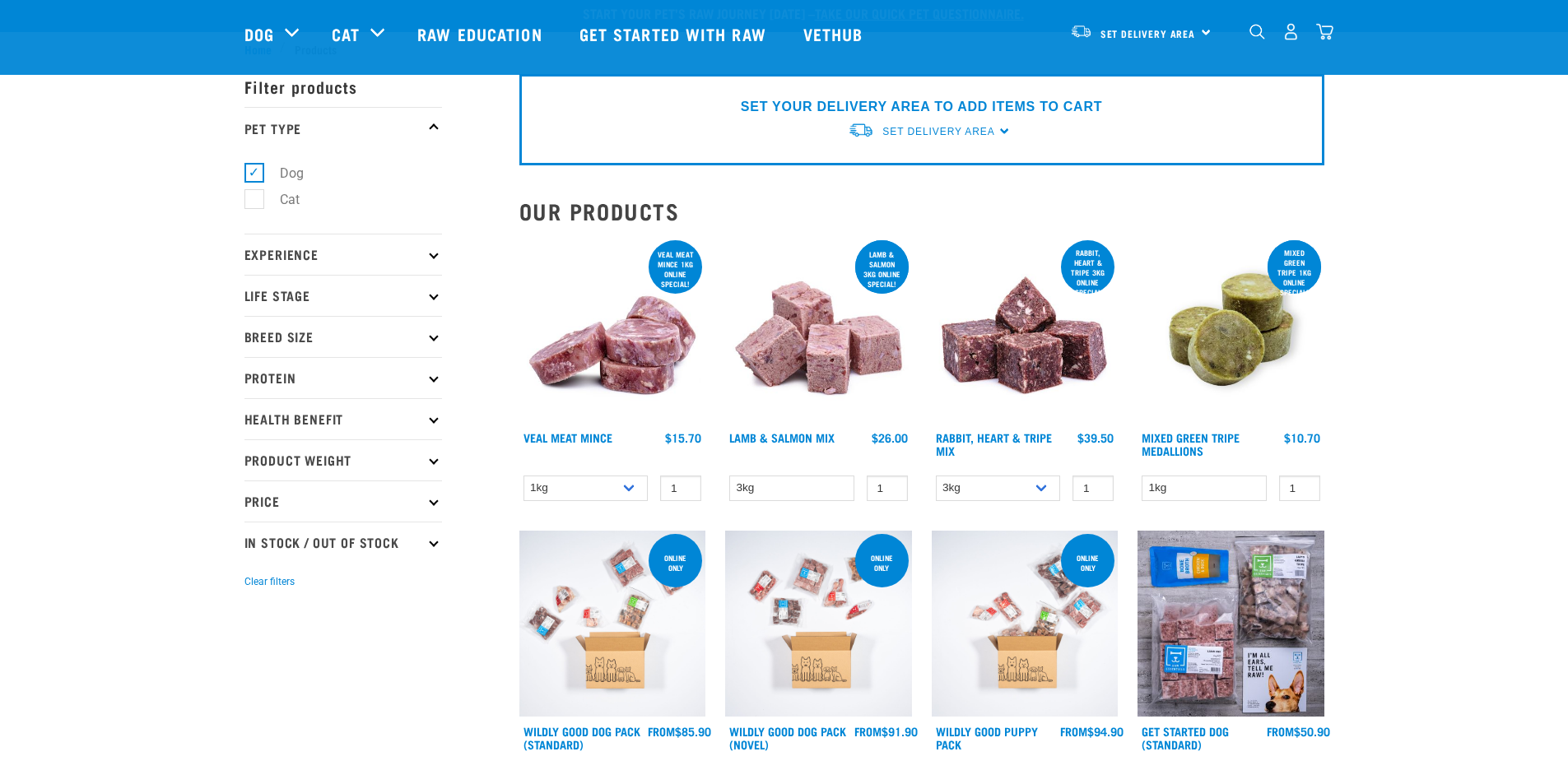
scroll to position [165, 0]
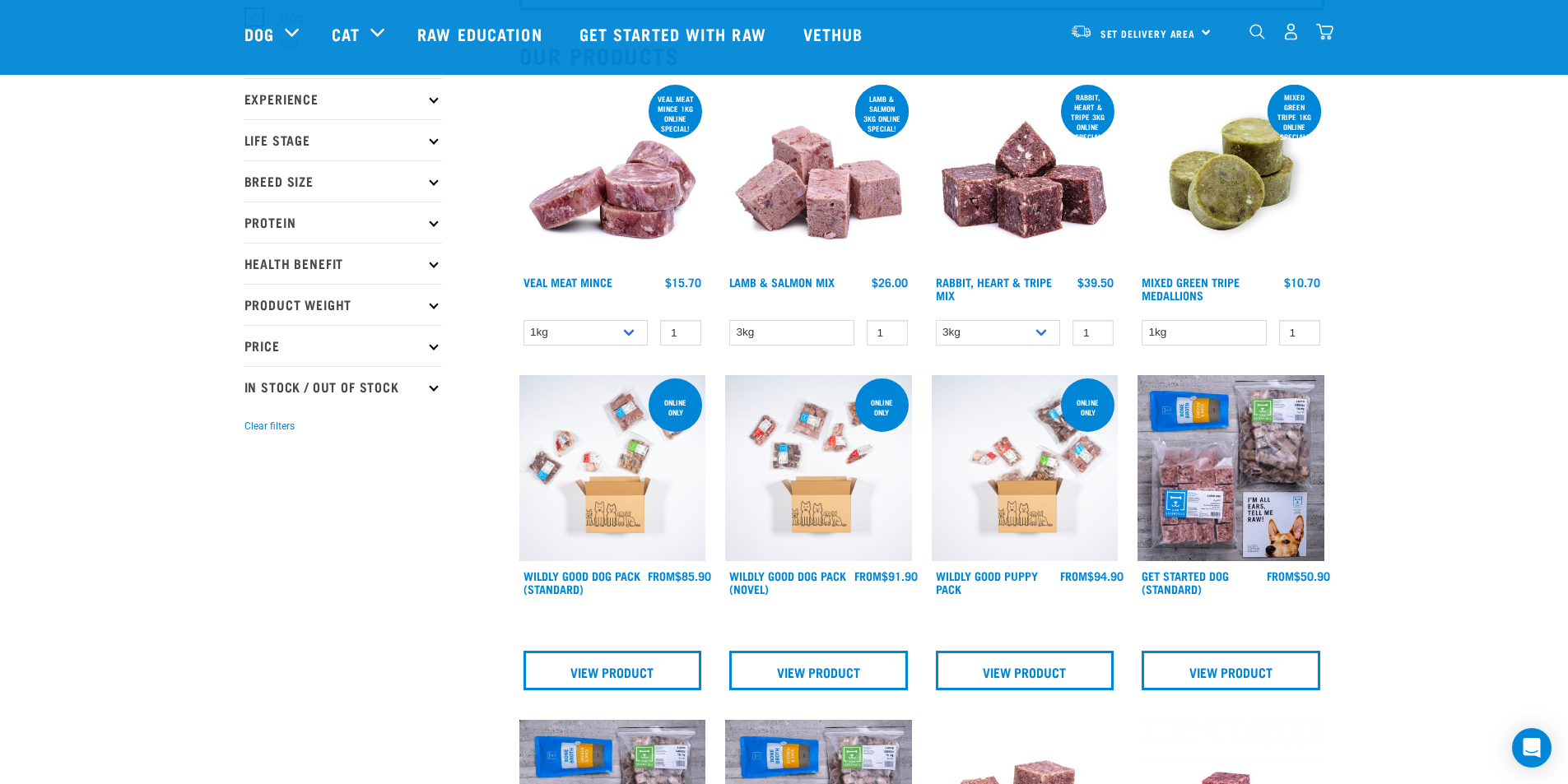
click at [1234, 217] on img at bounding box center [1230, 174] width 187 height 187
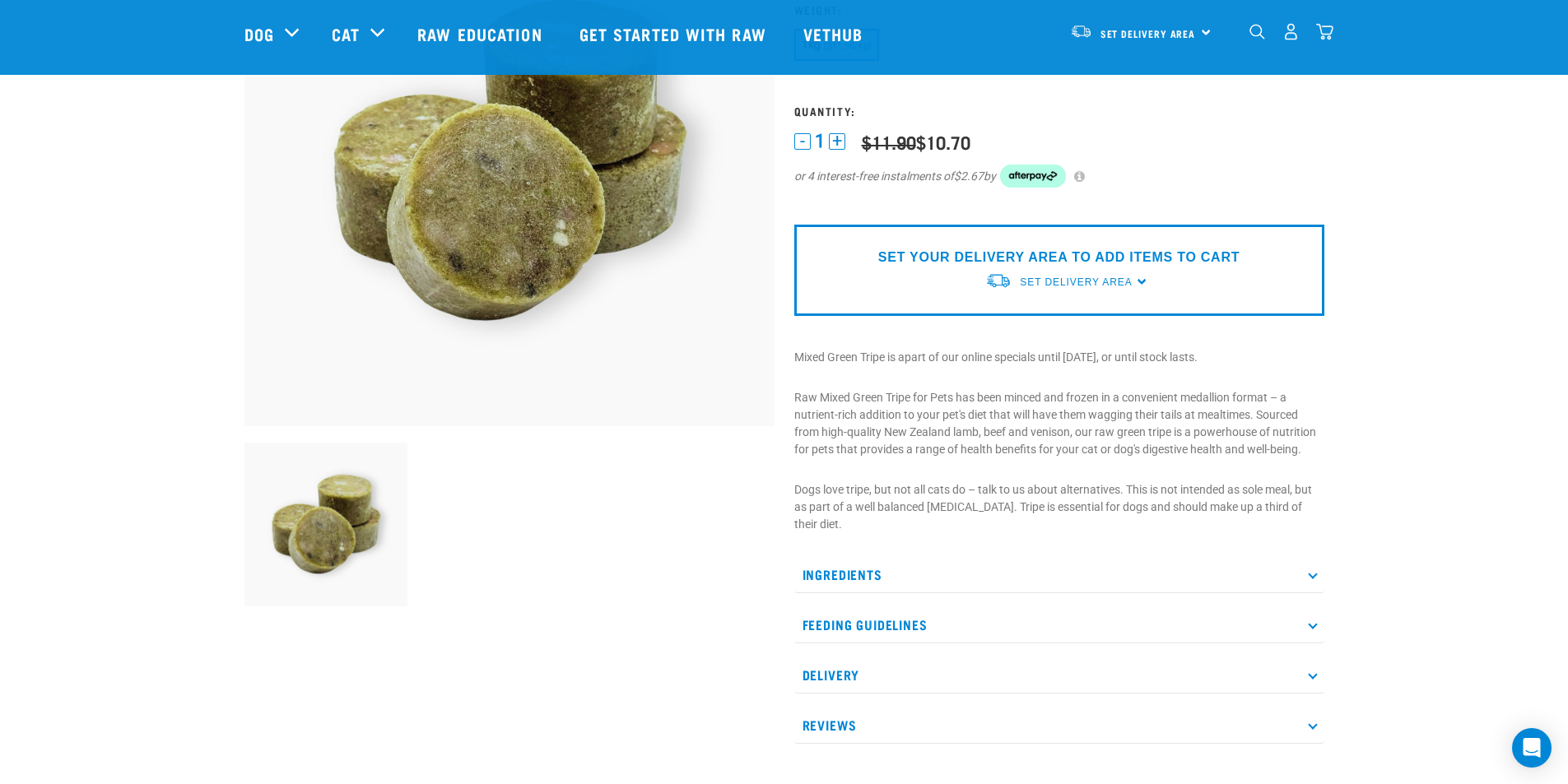
scroll to position [247, 0]
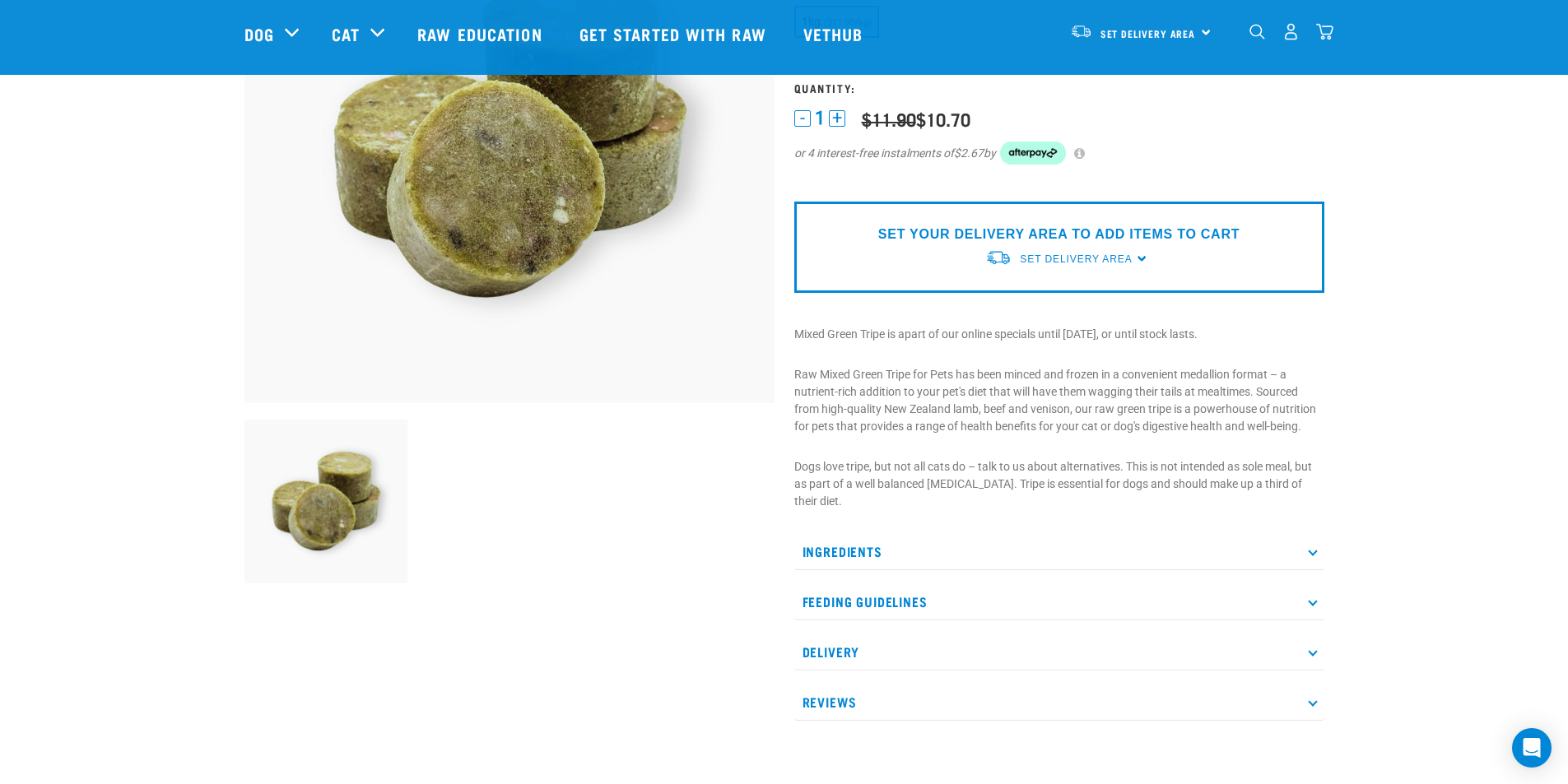
click at [1313, 603] on icon at bounding box center [1312, 600] width 9 height 9
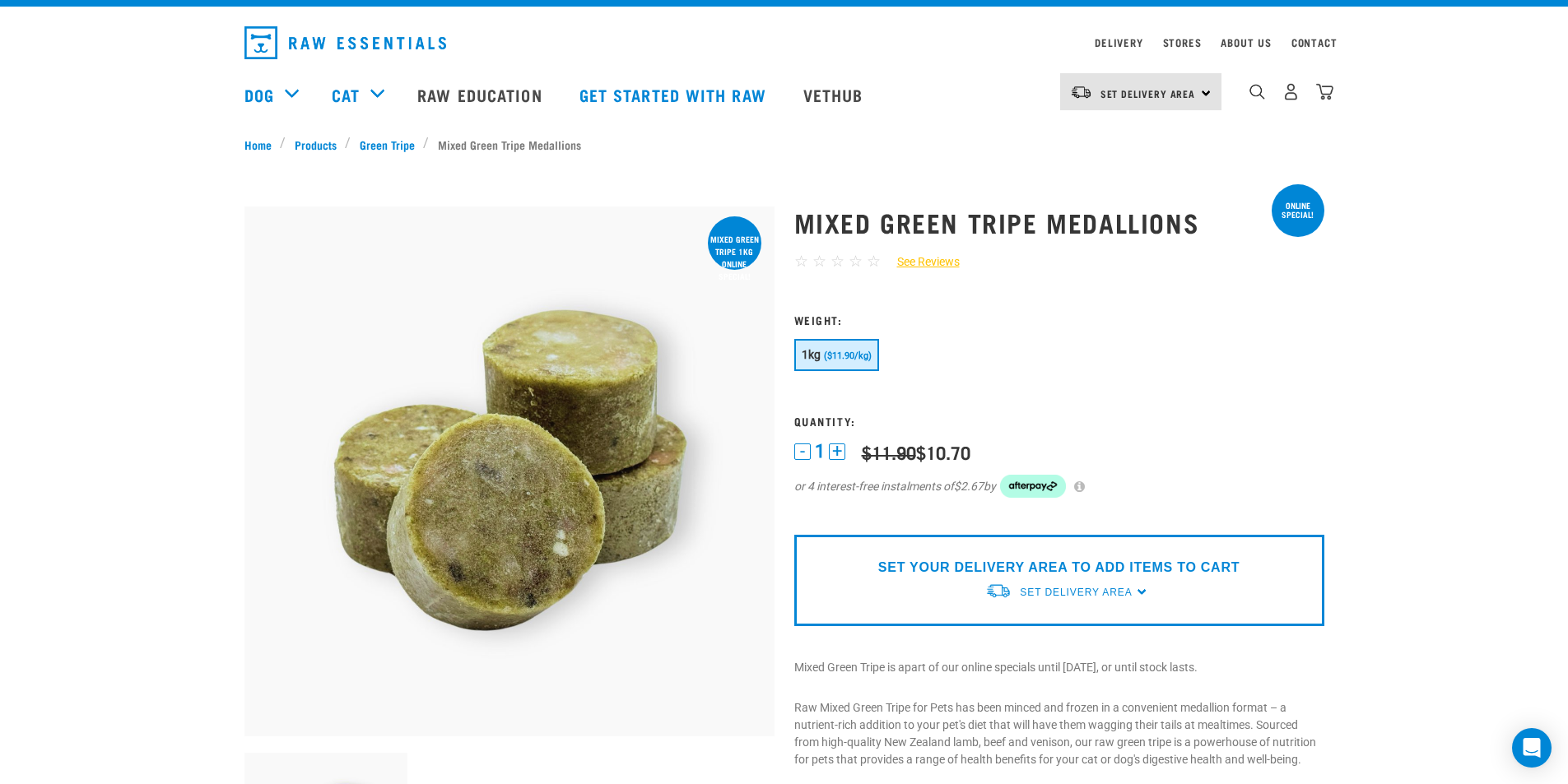
scroll to position [0, 0]
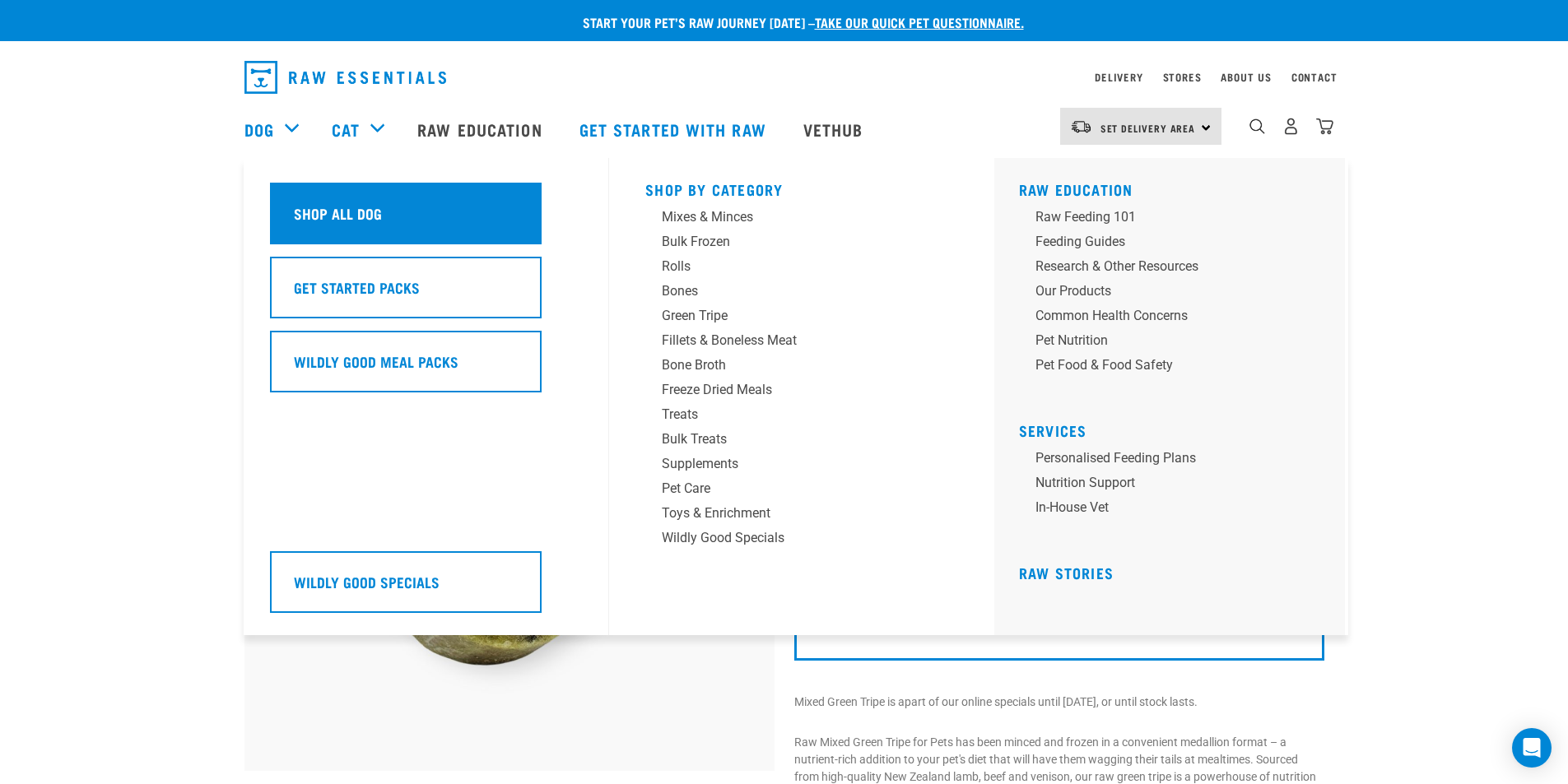
click at [308, 207] on h5 "Shop All Dog" at bounding box center [338, 213] width 88 height 21
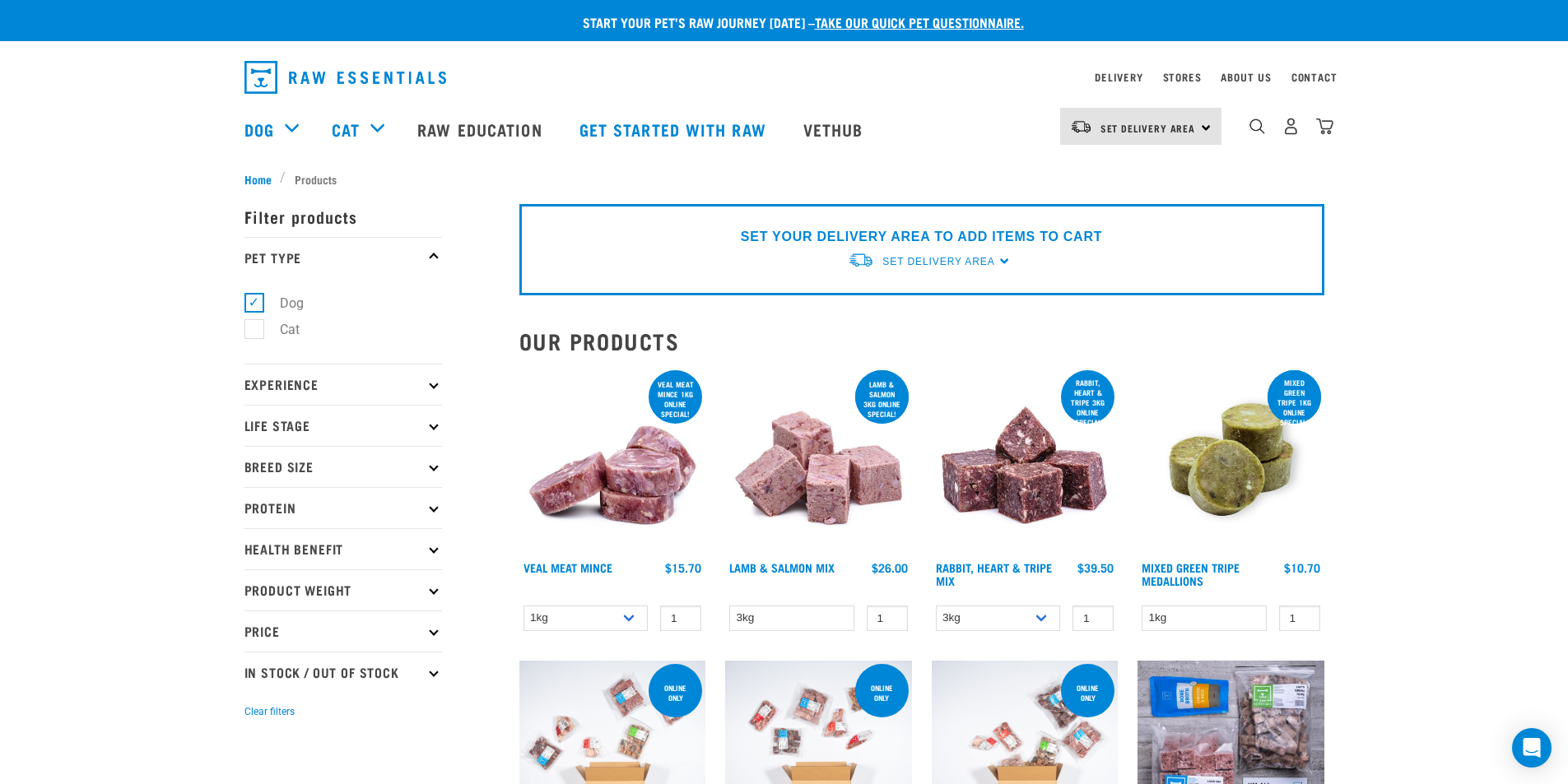
click at [301, 503] on p "Protein" at bounding box center [343, 507] width 197 height 41
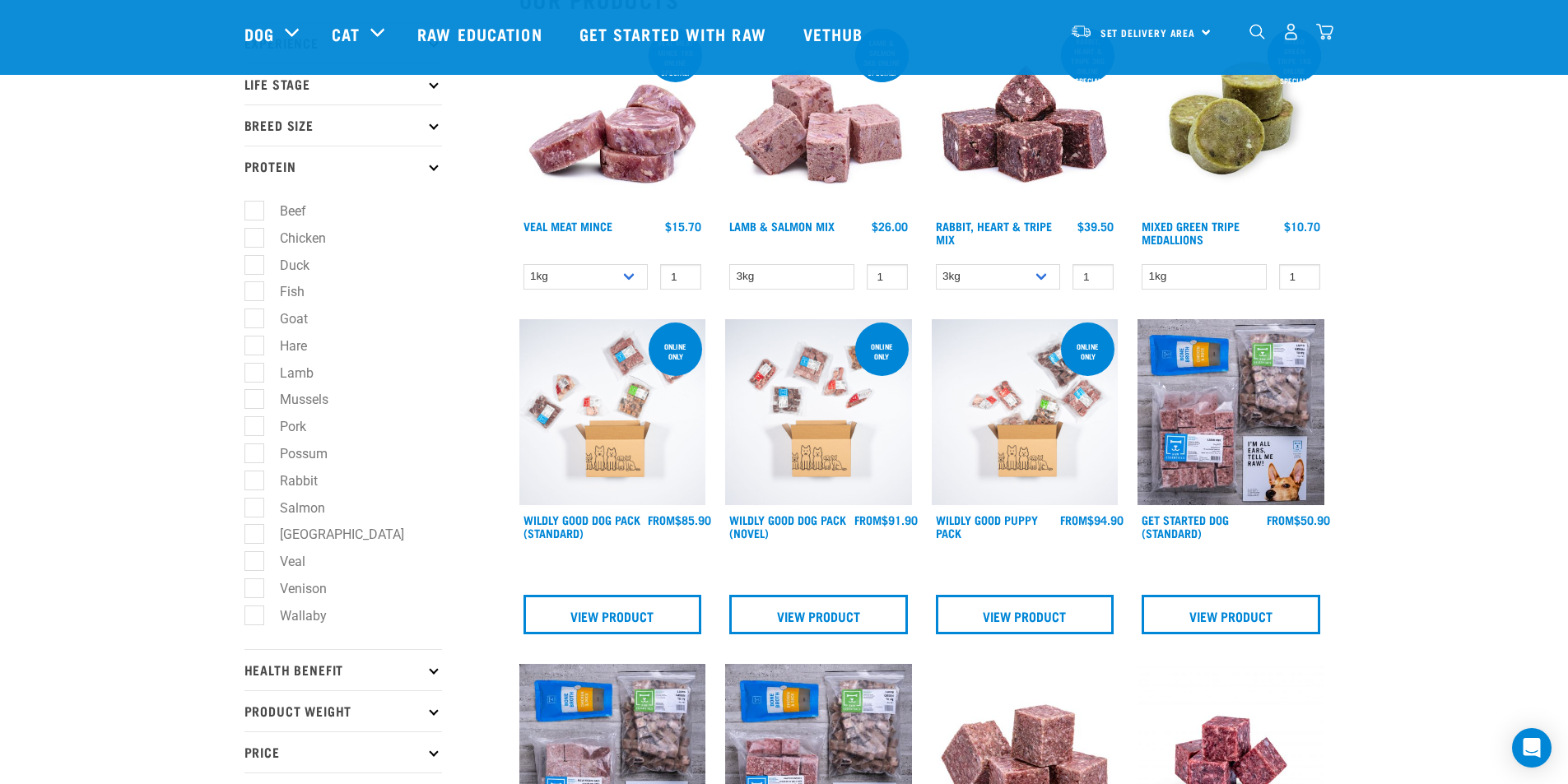
scroll to position [247, 0]
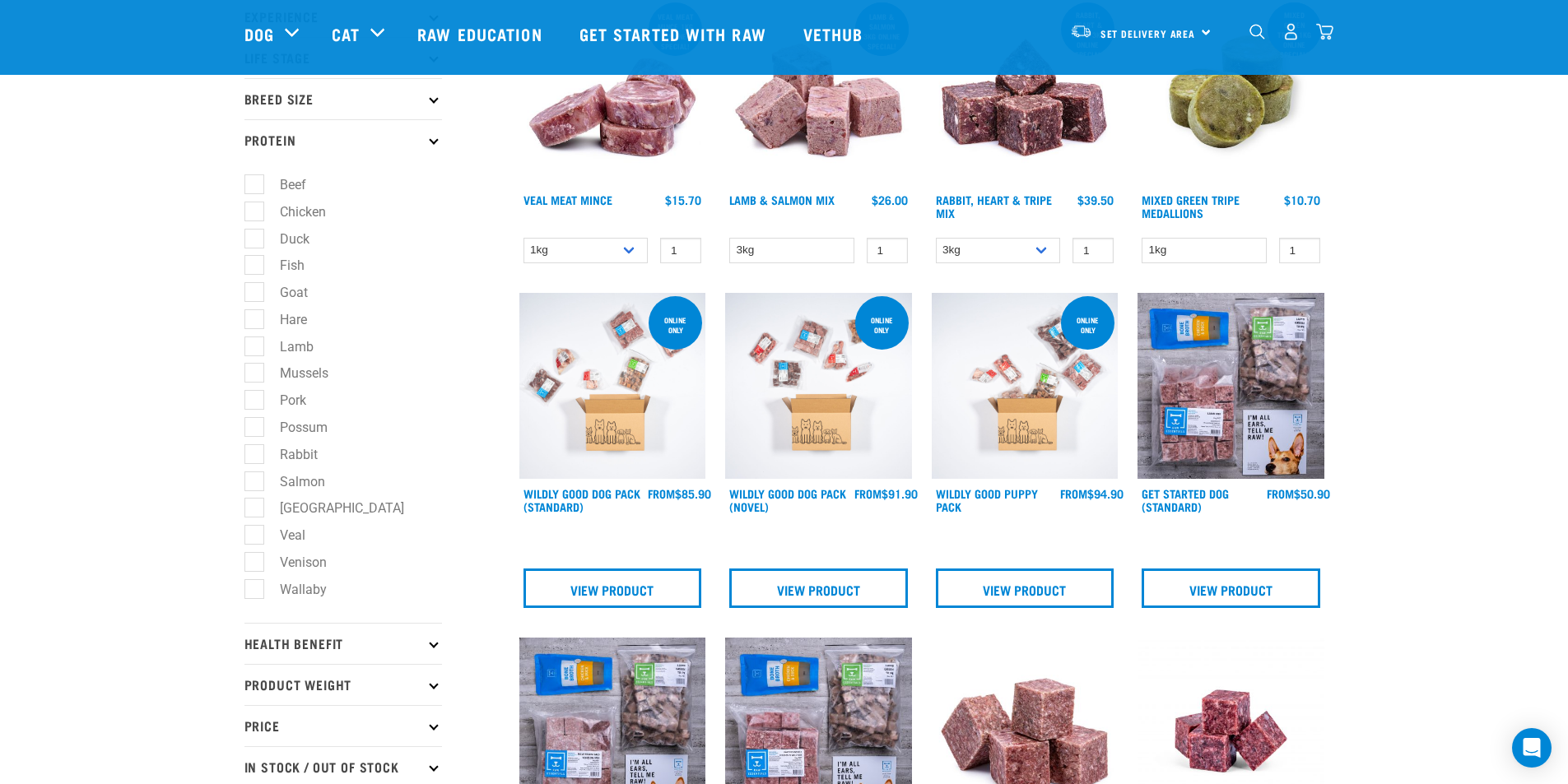
click at [340, 638] on p "Health Benefit" at bounding box center [343, 643] width 197 height 41
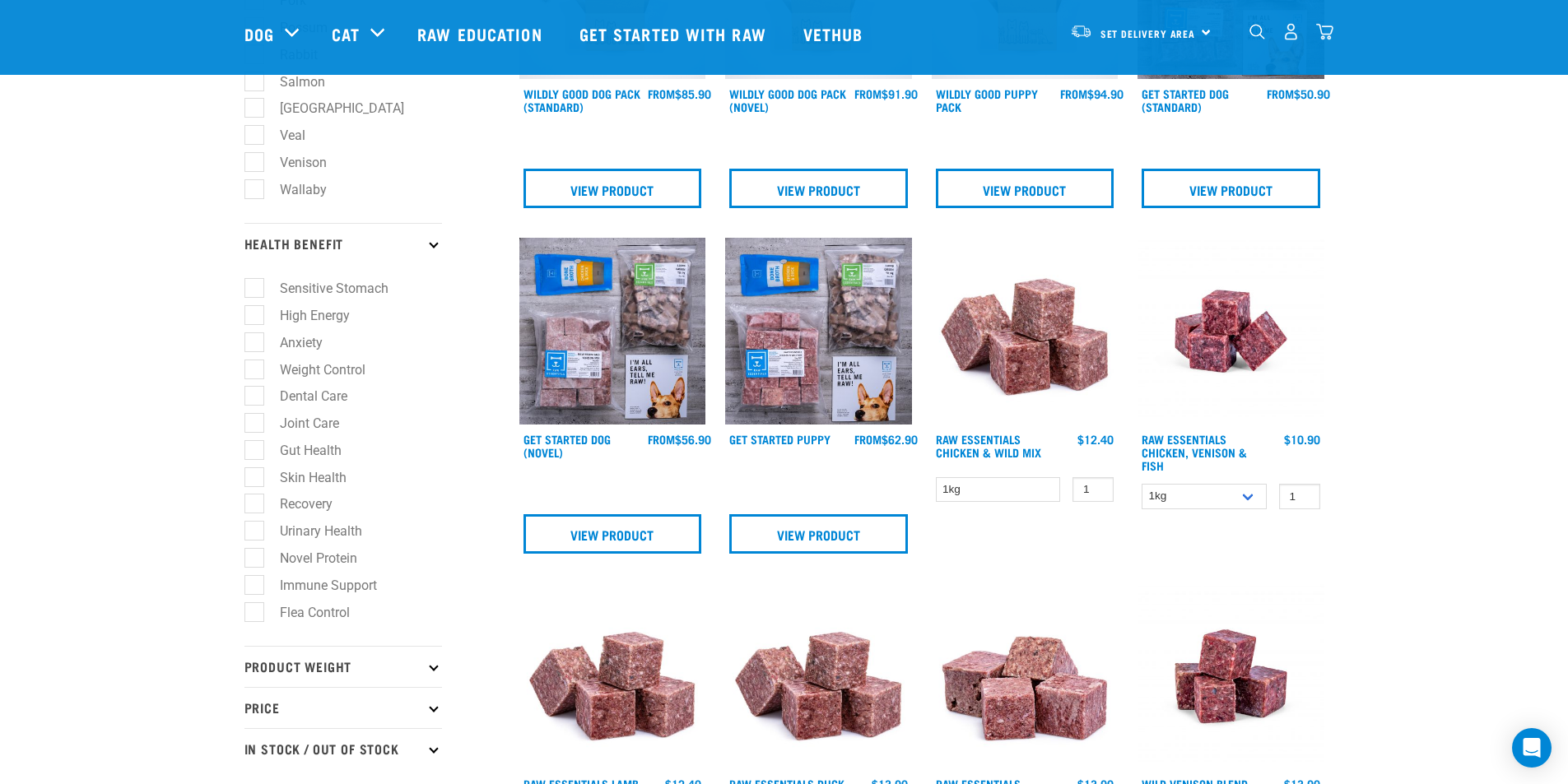
scroll to position [658, 0]
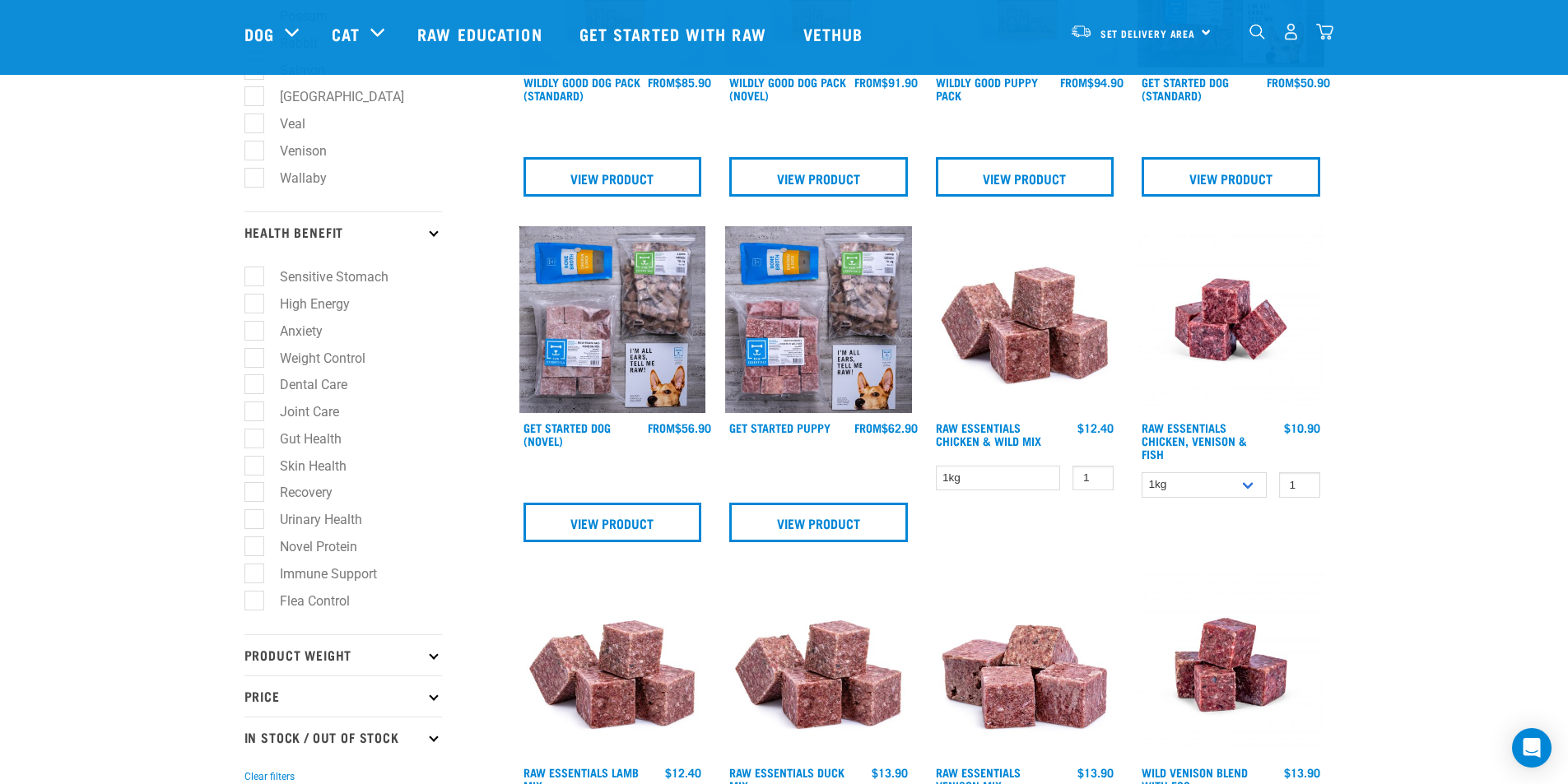
click at [255, 301] on label "High Energy" at bounding box center [305, 304] width 103 height 20
click at [255, 301] on input "High Energy" at bounding box center [250, 301] width 11 height 11
checkbox input "true"
click at [255, 377] on label "Dental Care" at bounding box center [304, 384] width 101 height 20
click at [255, 377] on input "Dental Care" at bounding box center [250, 382] width 11 height 11
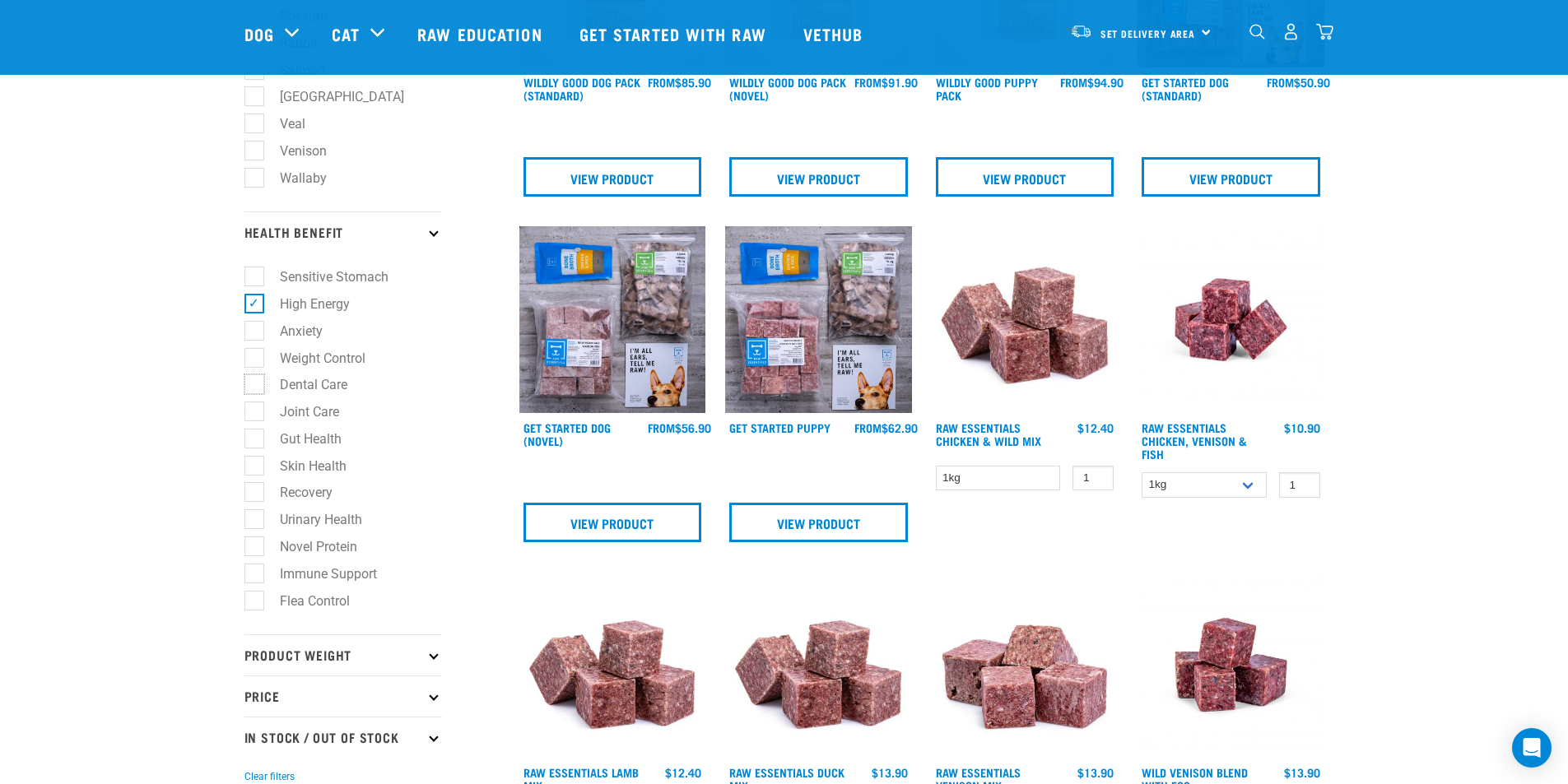
checkbox input "true"
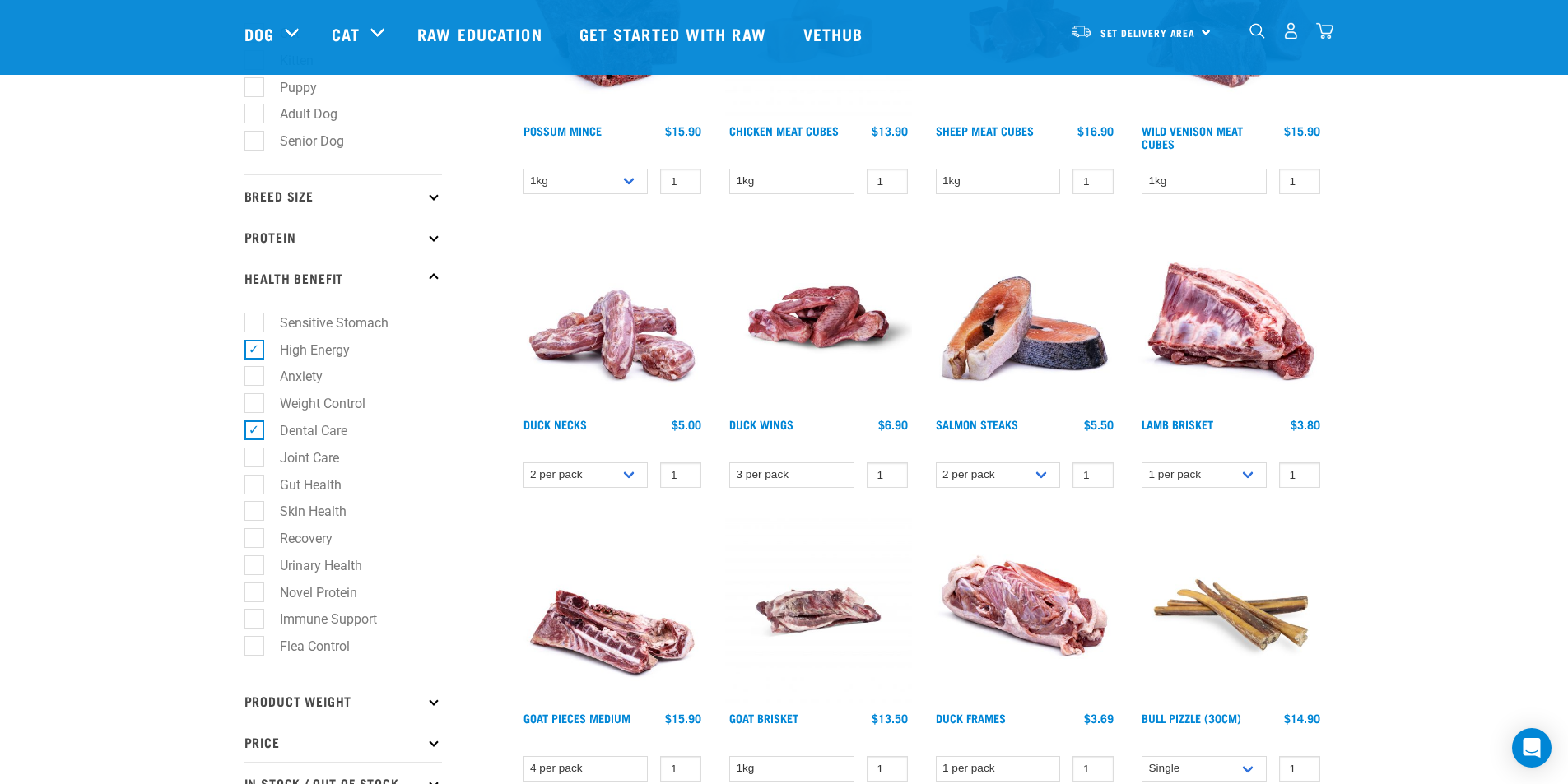
scroll to position [329, 0]
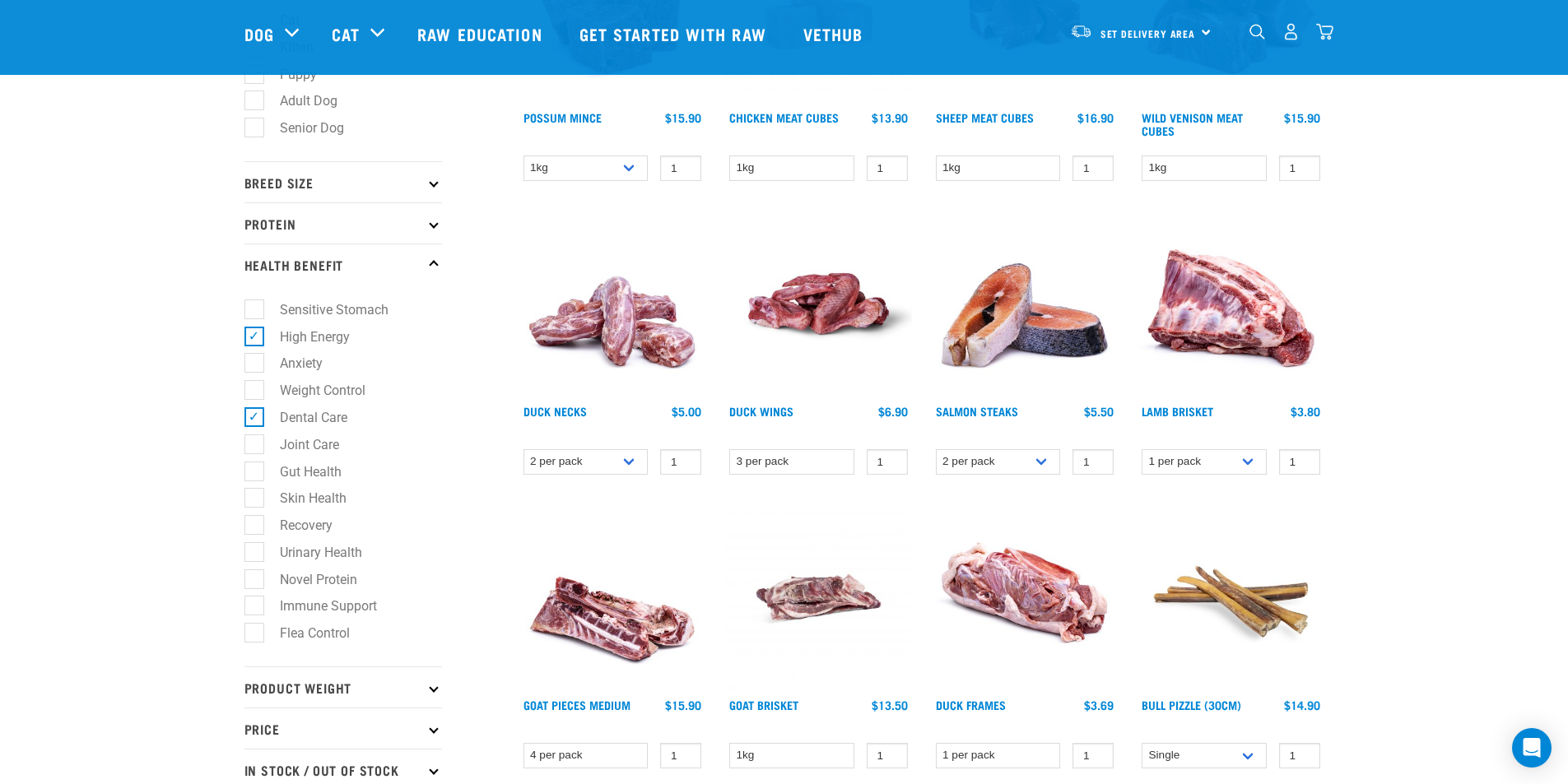
click at [258, 473] on label "Gut Health" at bounding box center [301, 471] width 95 height 20
click at [255, 473] on input "Gut Health" at bounding box center [250, 468] width 11 height 11
checkbox input "true"
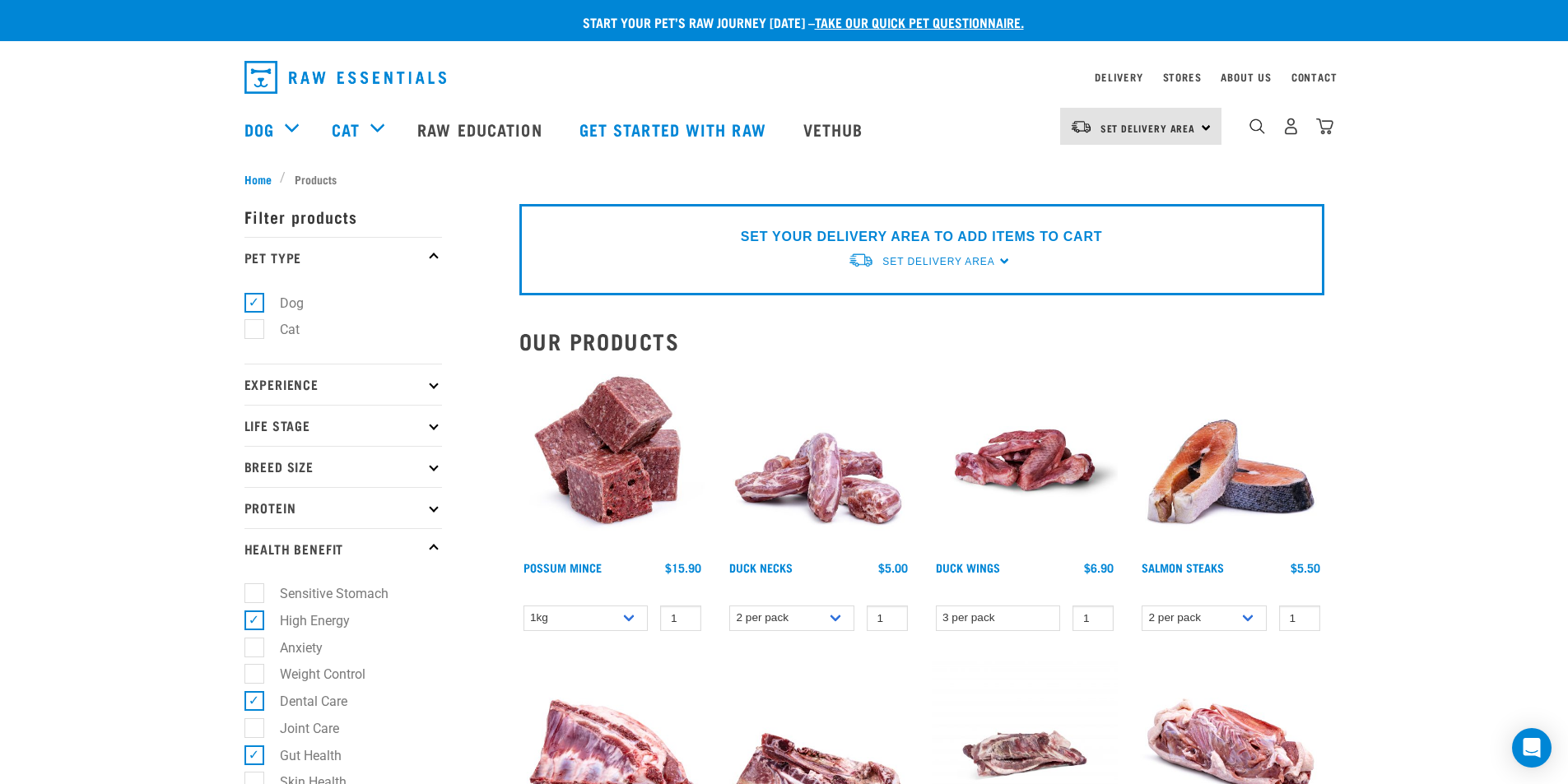
click at [279, 434] on p "Life Stage" at bounding box center [343, 425] width 197 height 41
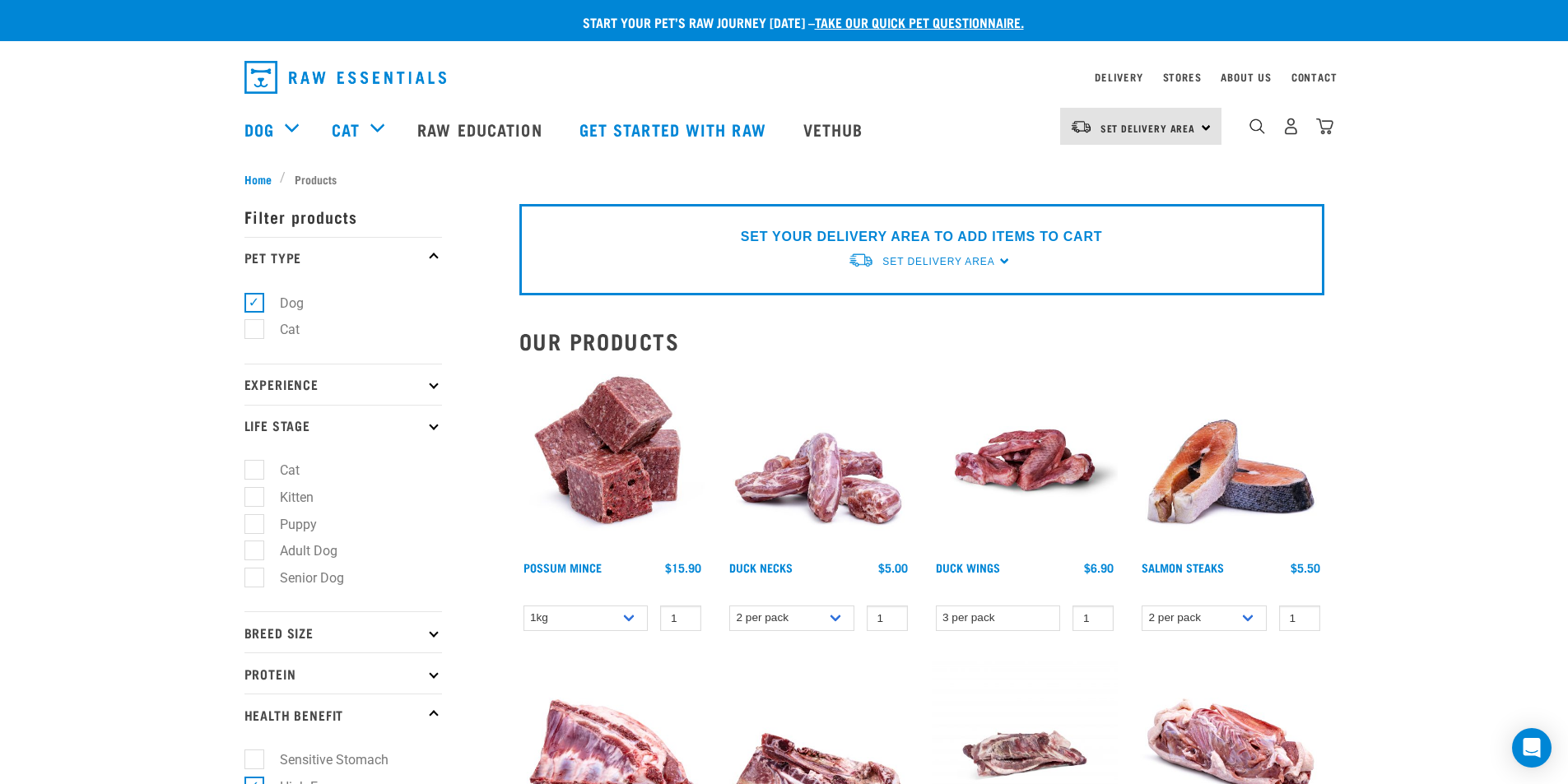
click at [255, 518] on label "Puppy" at bounding box center [289, 524] width 70 height 20
click at [255, 518] on input "Puppy" at bounding box center [250, 521] width 11 height 11
checkbox input "true"
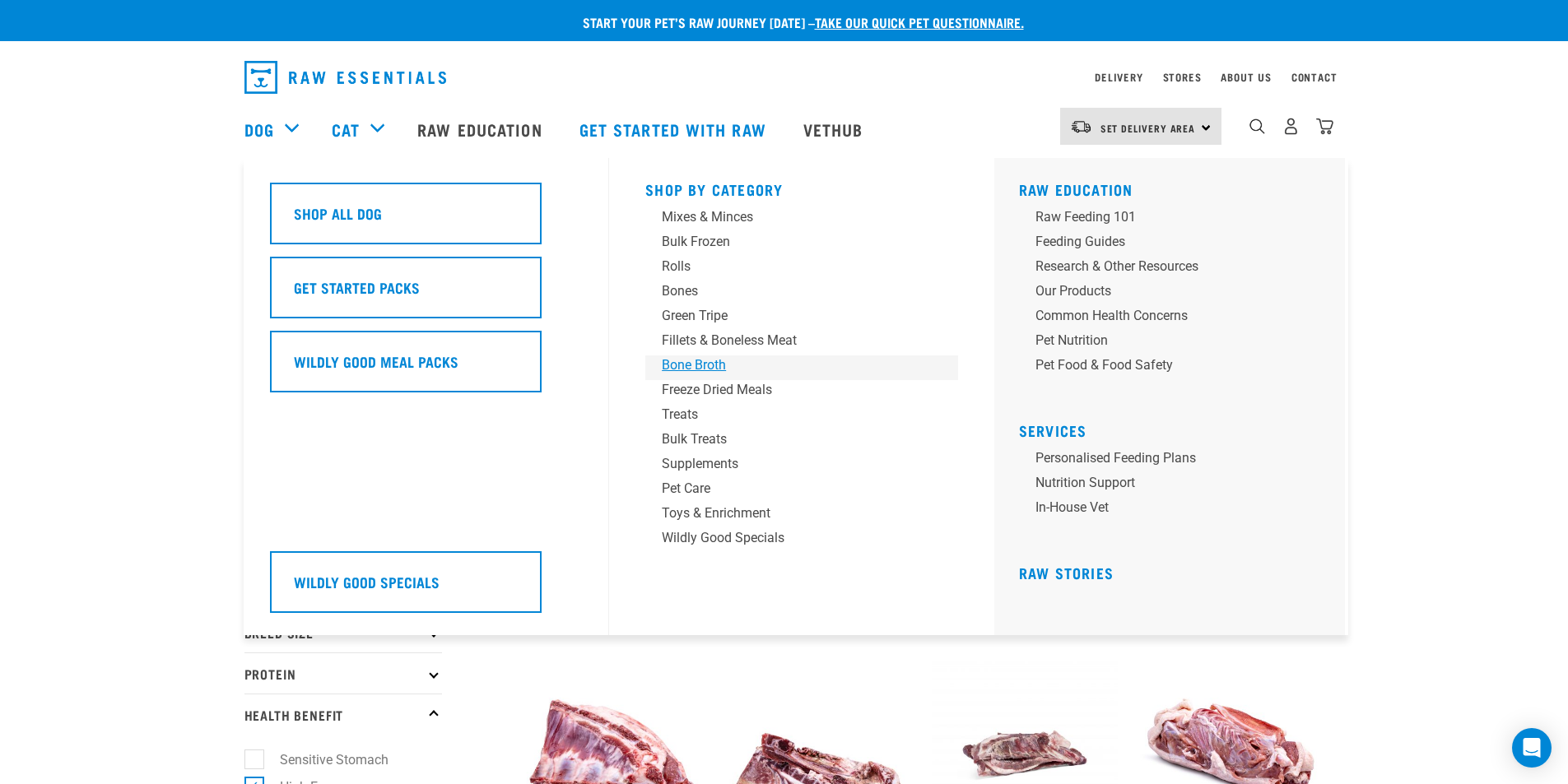
click at [664, 365] on div "Bone Broth" at bounding box center [790, 365] width 257 height 20
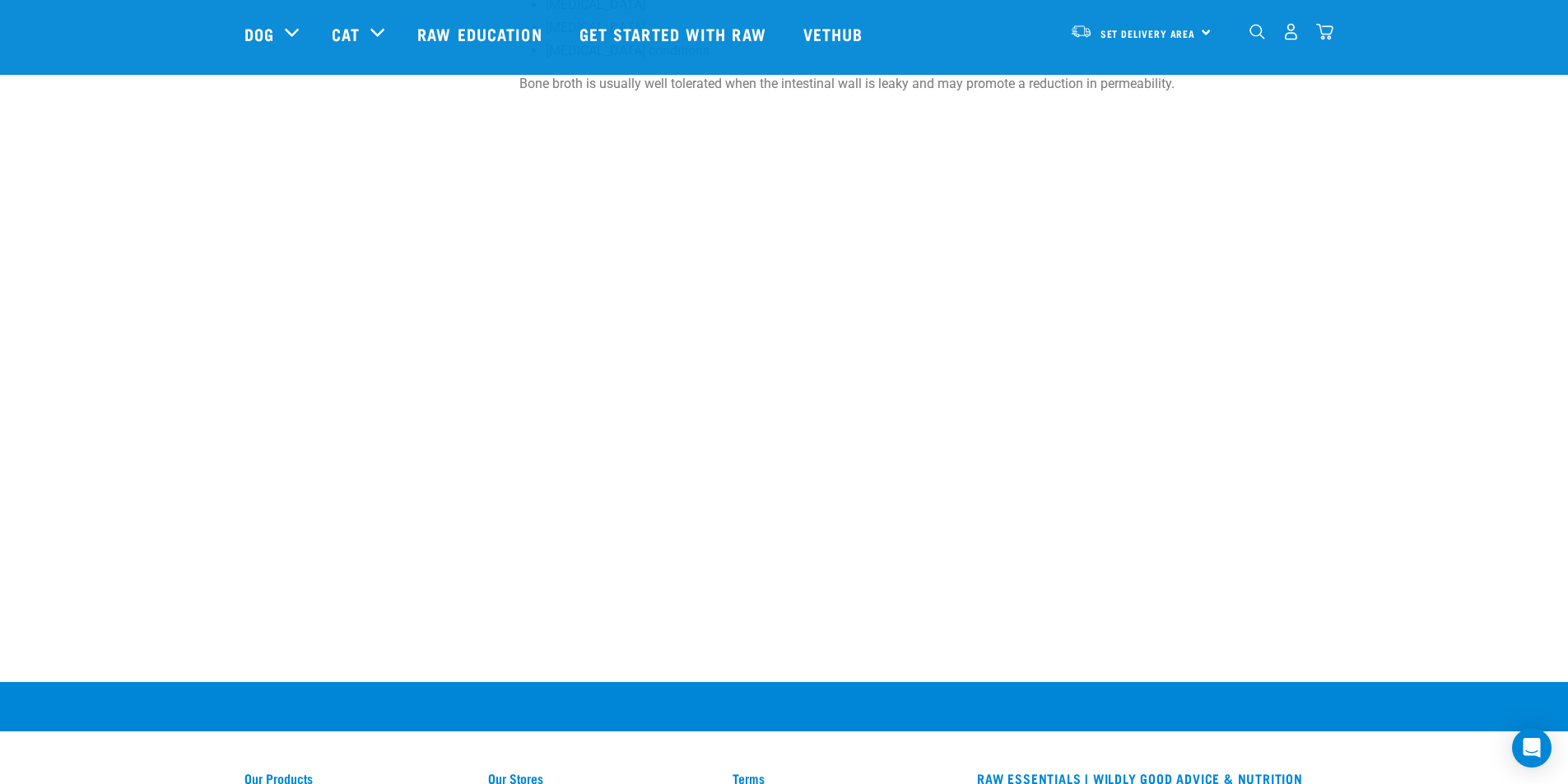
scroll to position [987, 0]
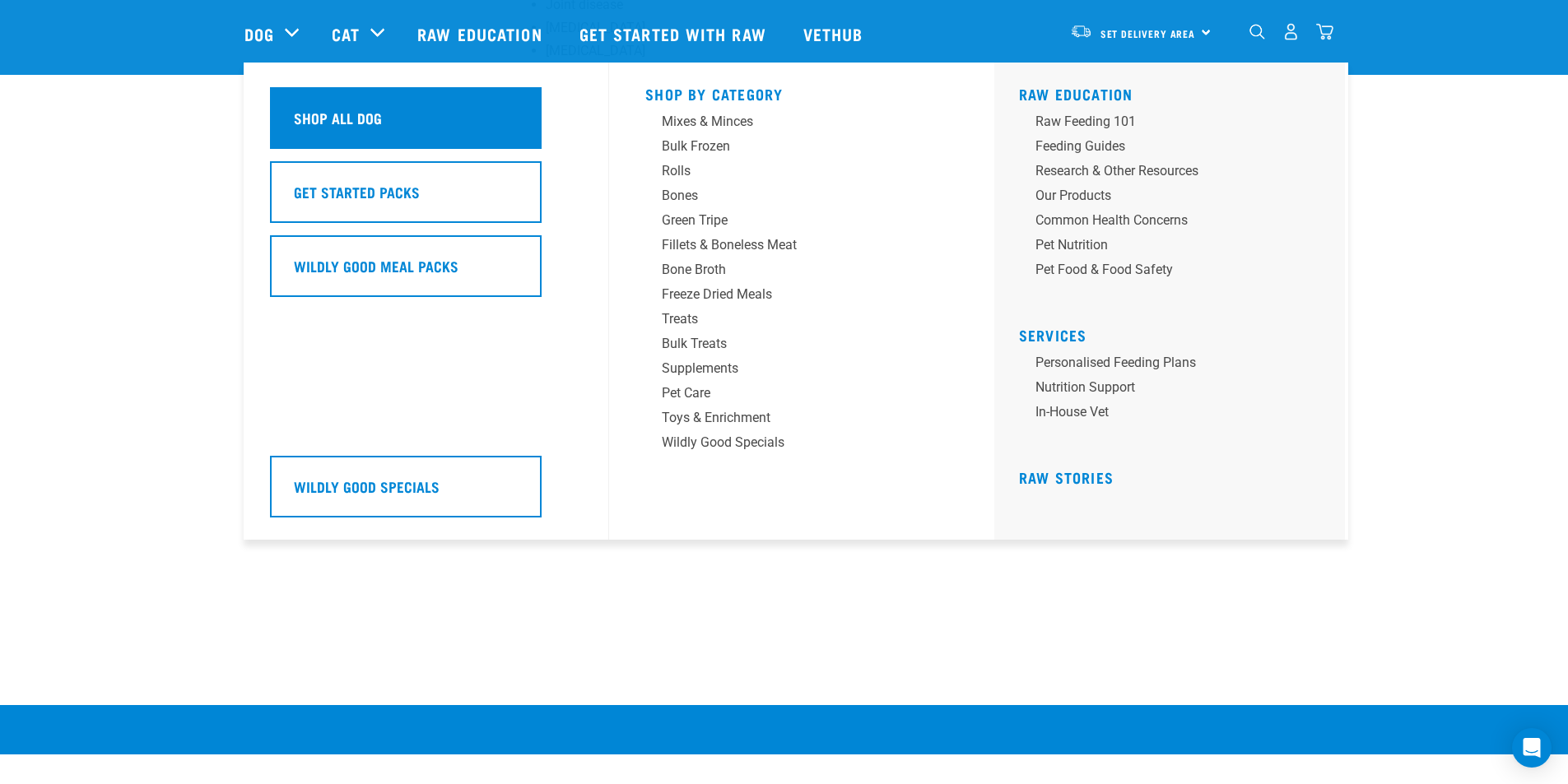
click at [303, 110] on h5 "Shop All Dog" at bounding box center [338, 117] width 88 height 21
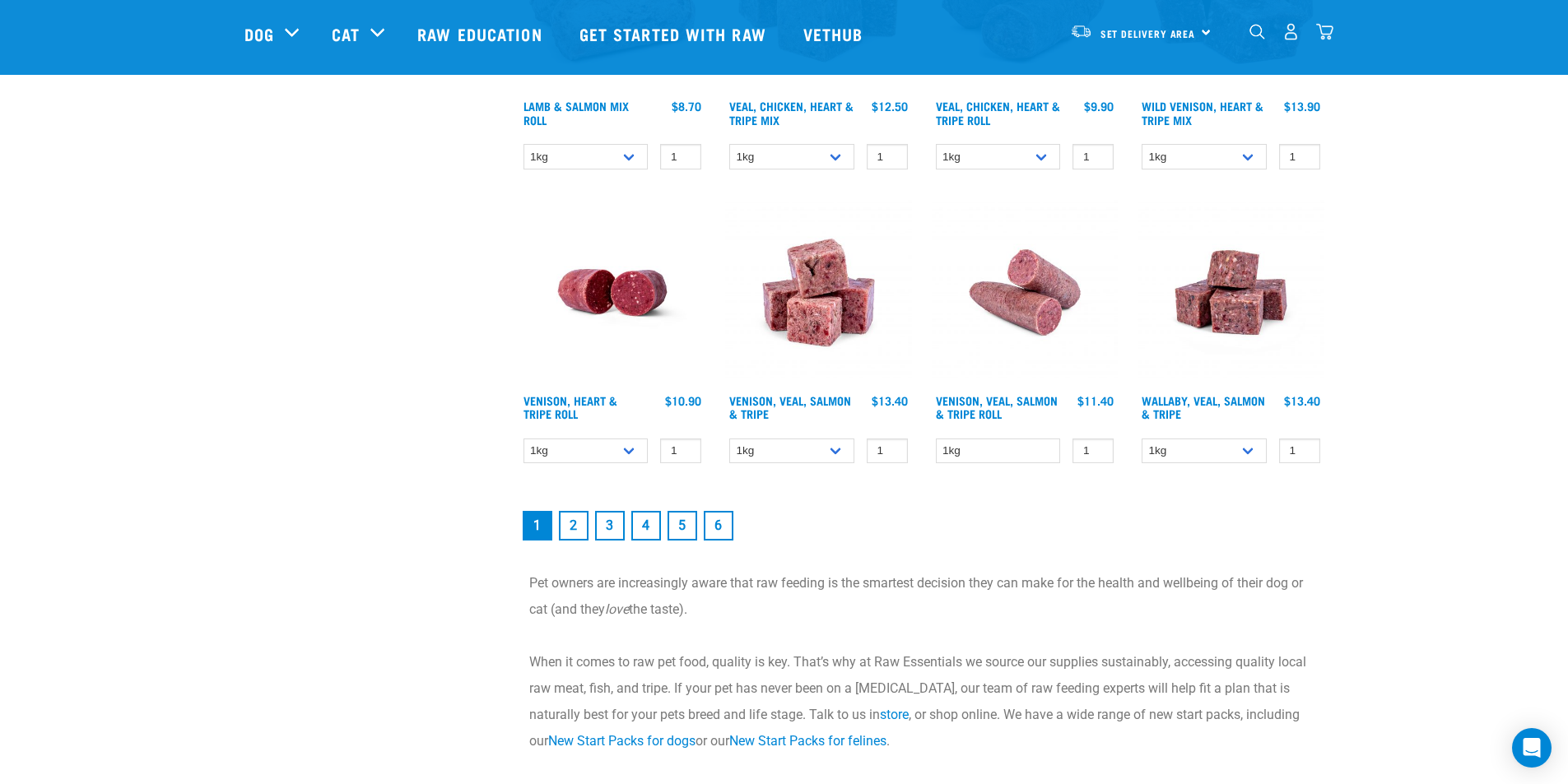
scroll to position [2221, 0]
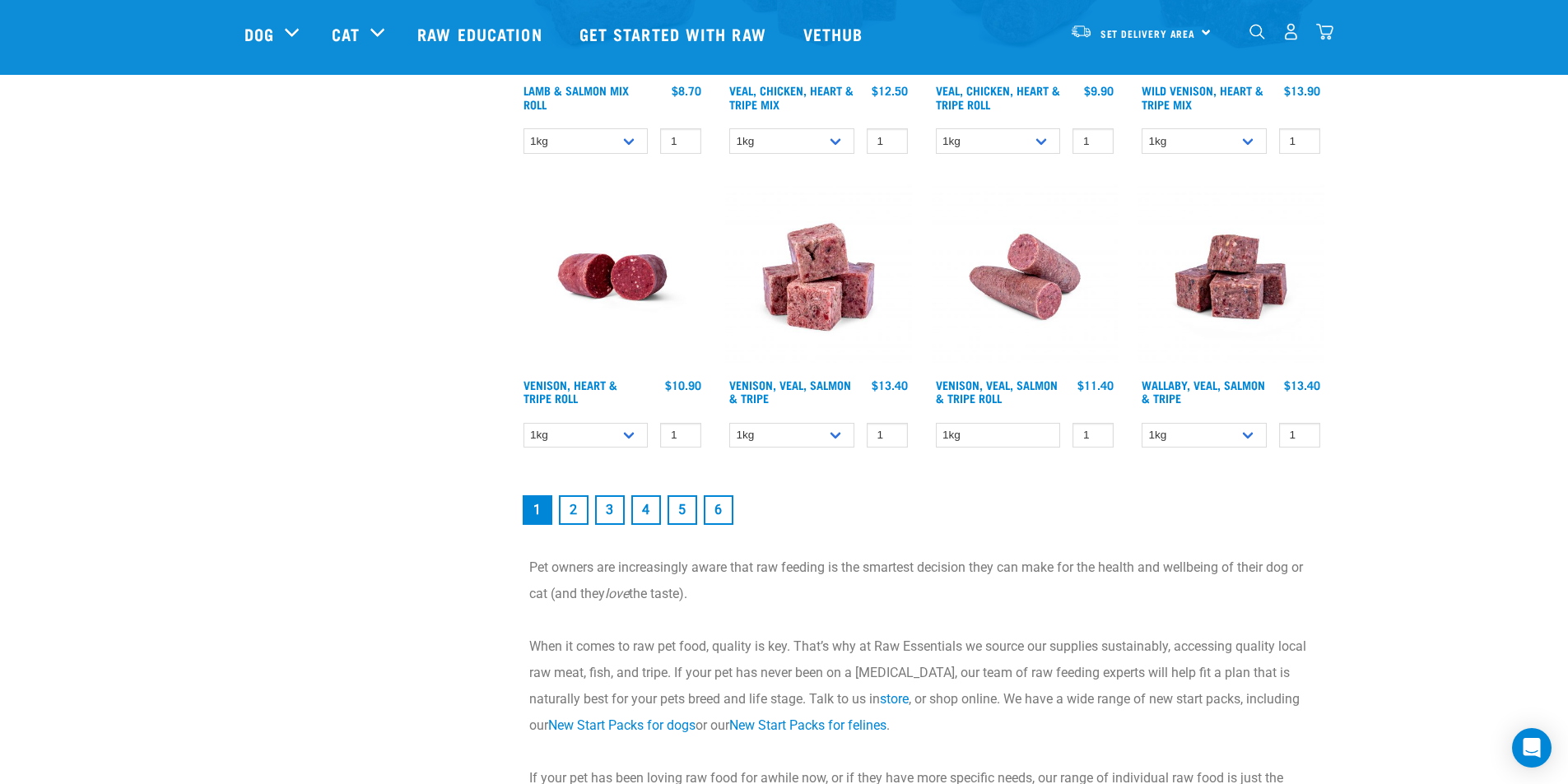
click at [578, 512] on link "2" at bounding box center [573, 510] width 30 height 30
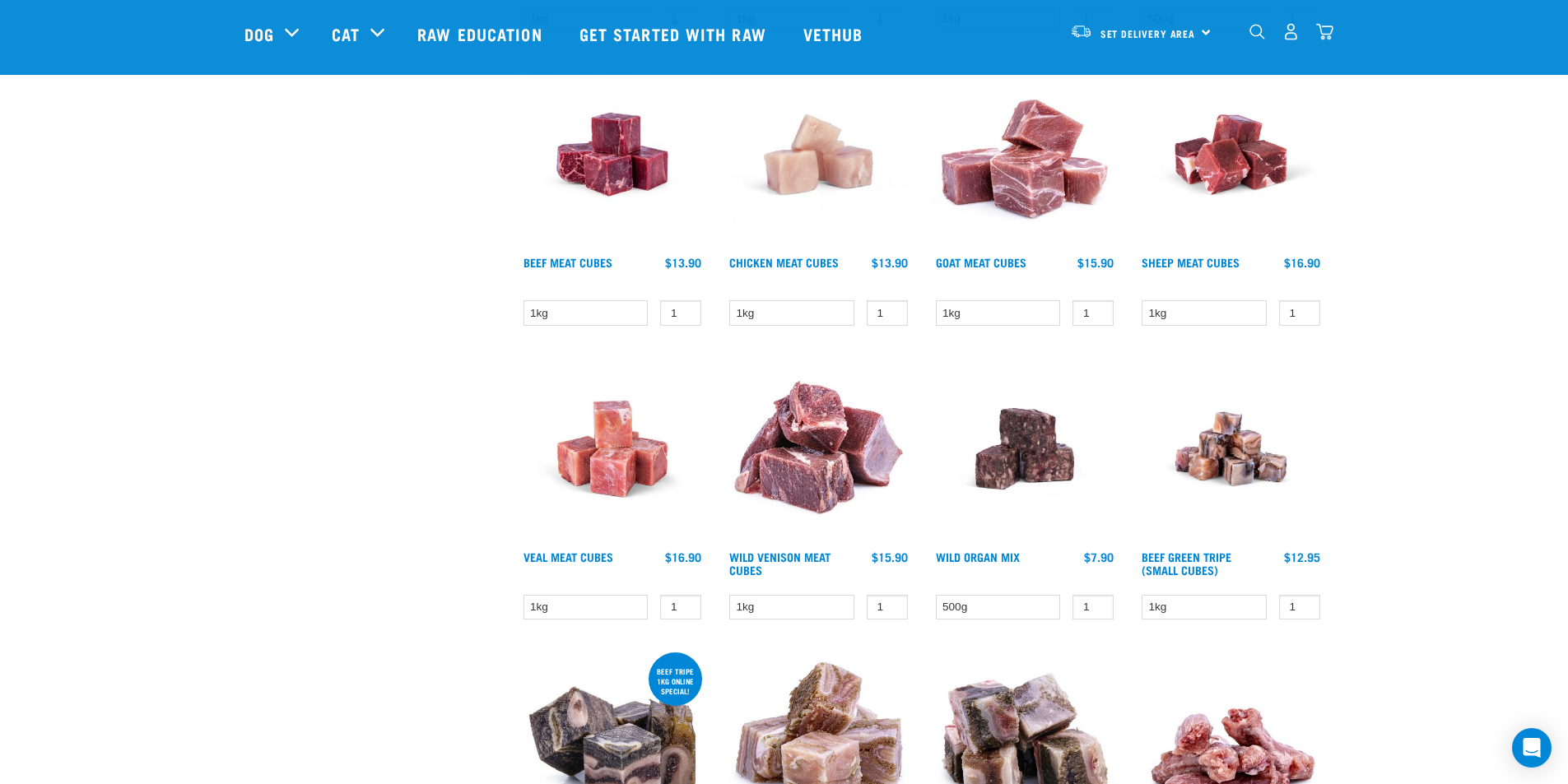
scroll to position [1481, 0]
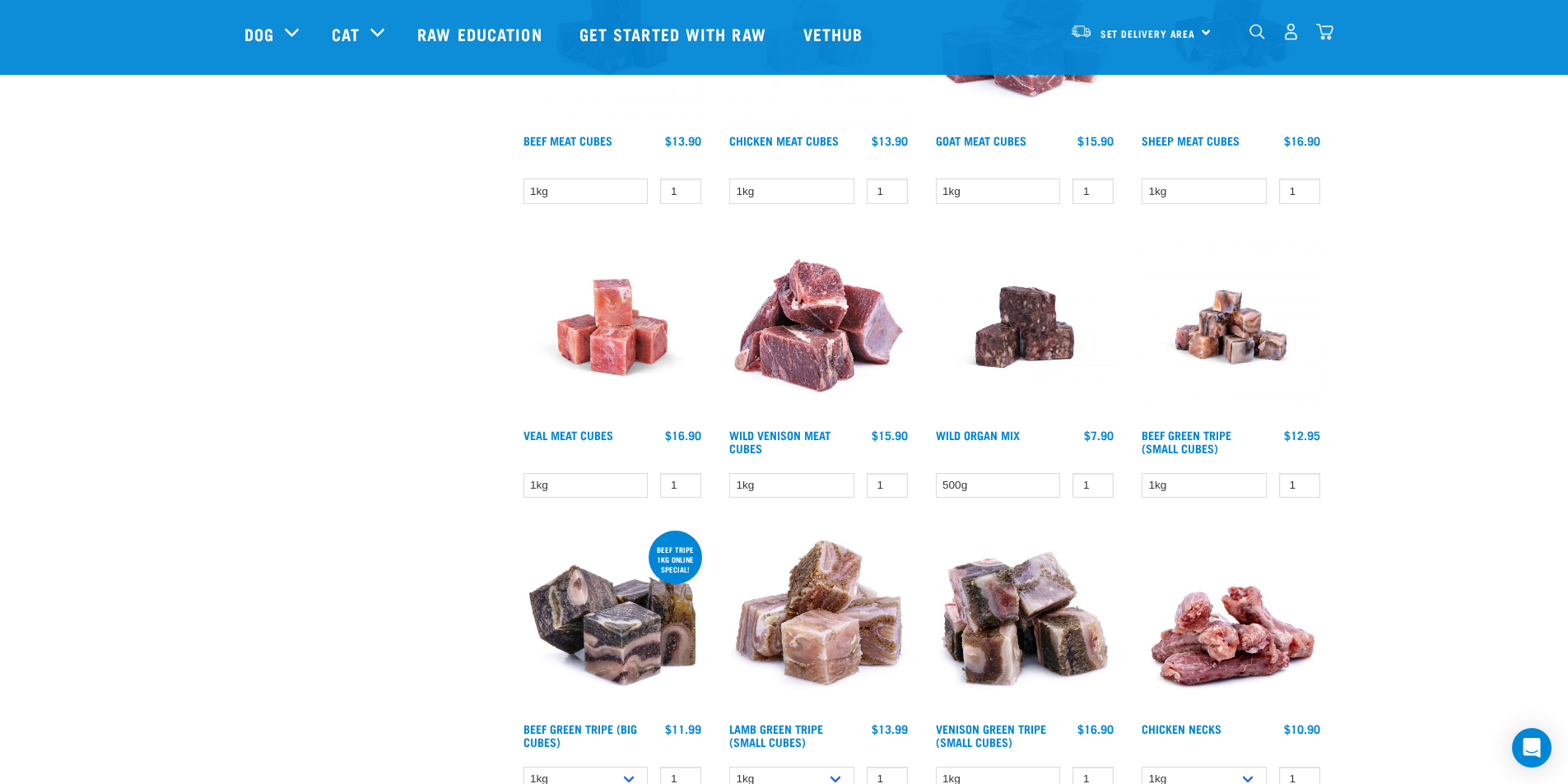
click at [1242, 360] on img at bounding box center [1230, 327] width 187 height 187
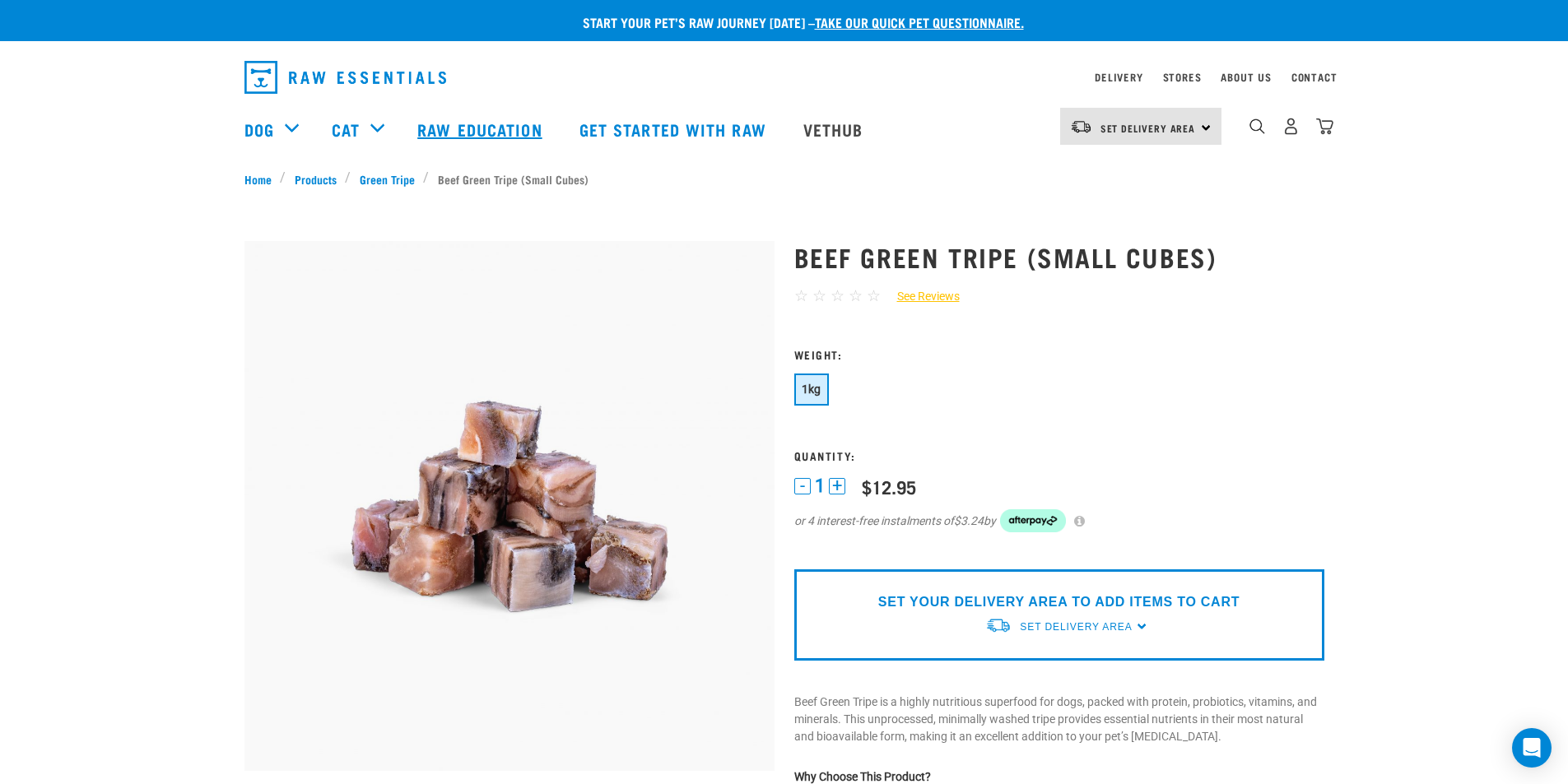
click at [523, 122] on link "Raw Education" at bounding box center [481, 129] width 161 height 66
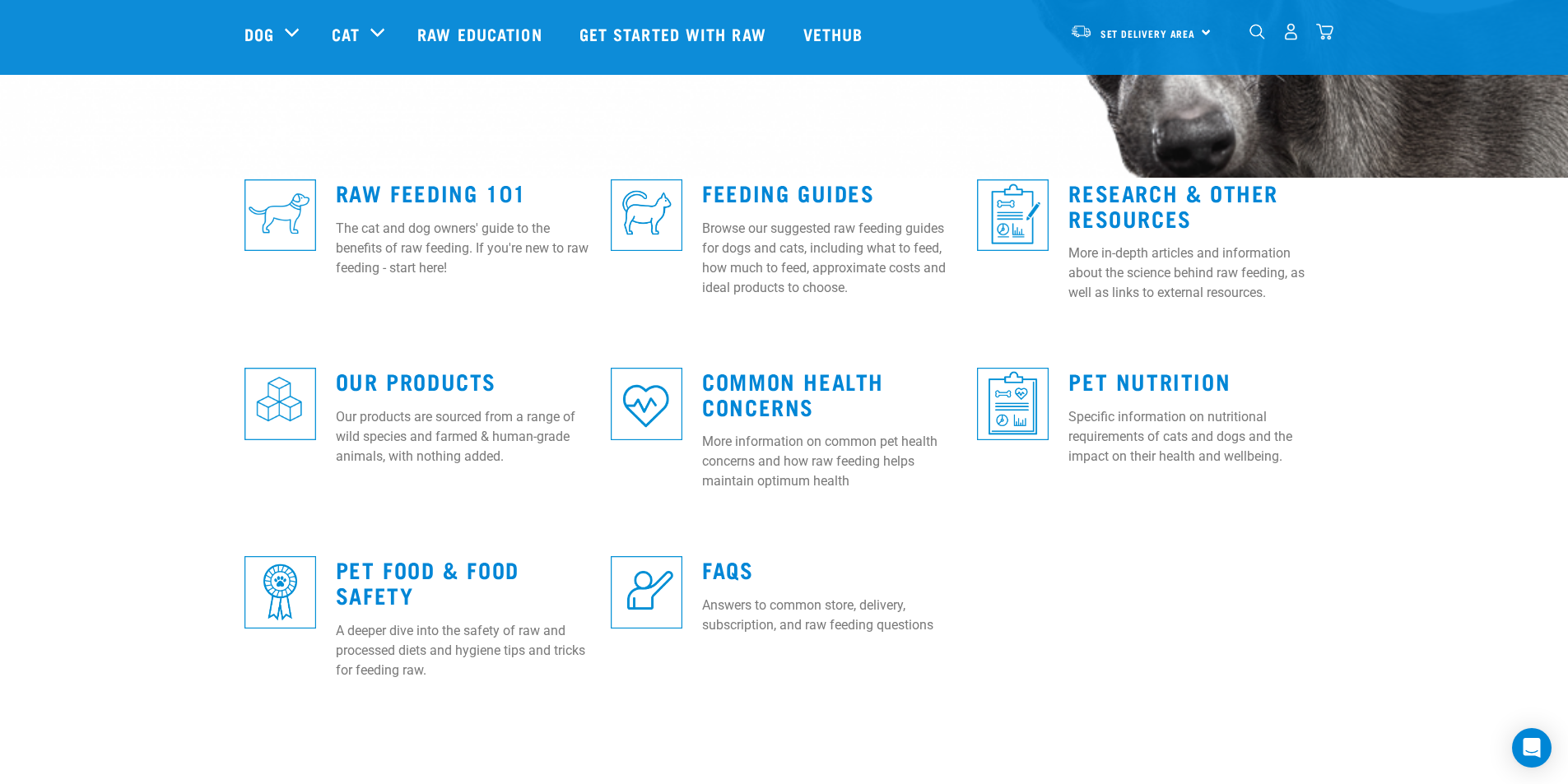
scroll to position [412, 0]
